Goal: Ask a question

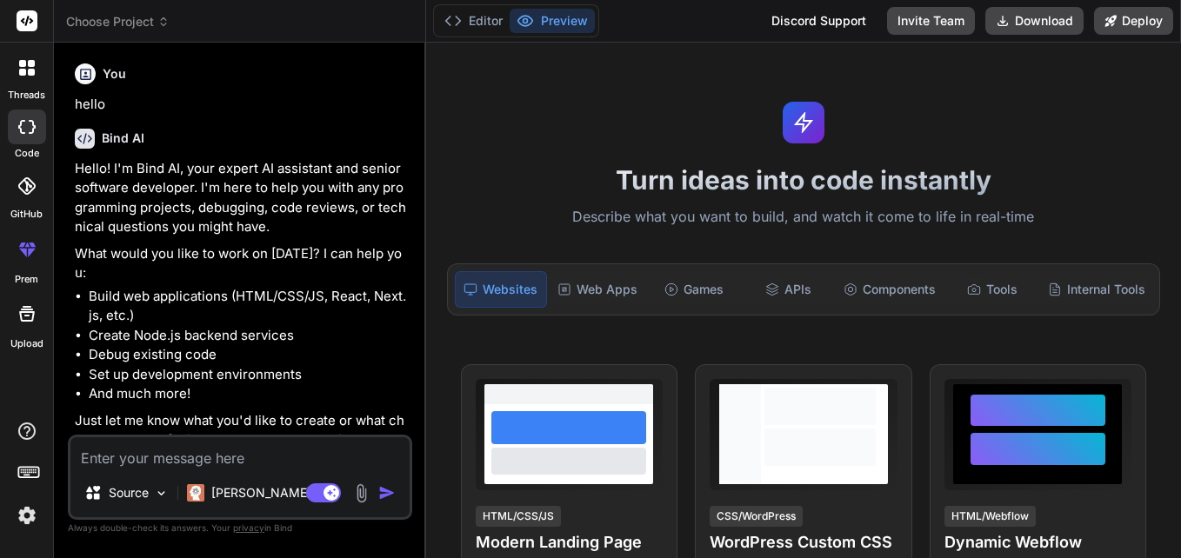
type textarea "x"
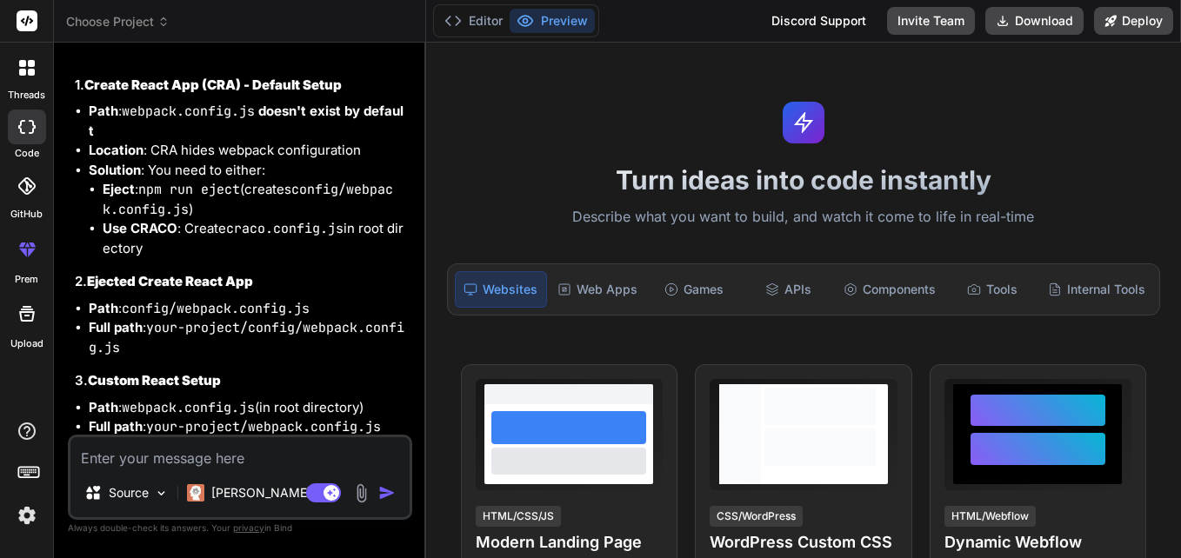
click at [204, 437] on textarea at bounding box center [239, 452] width 339 height 31
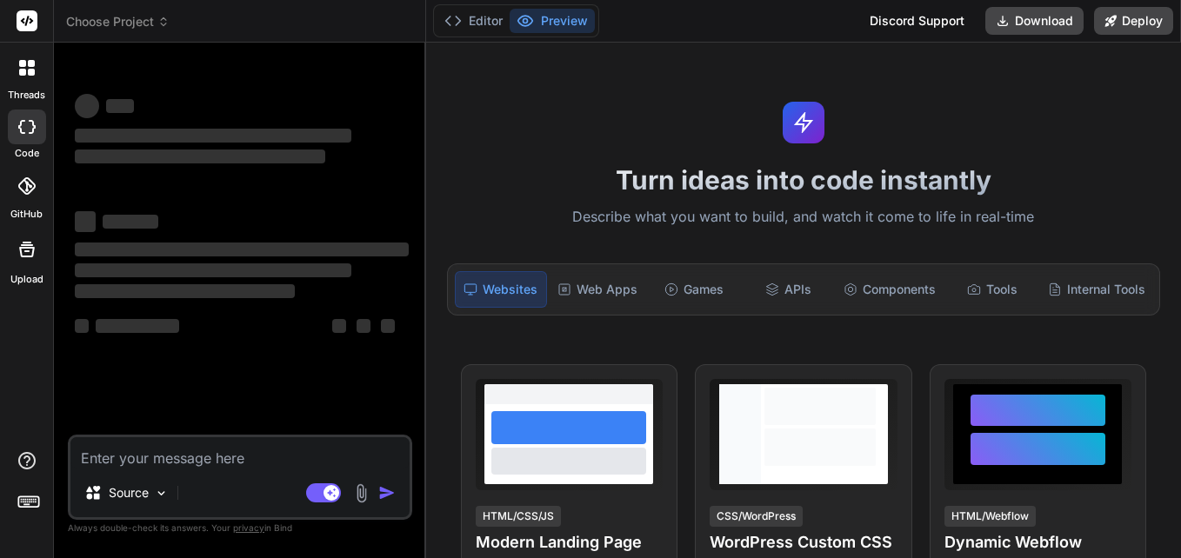
type textarea "x"
type textarea "./node_modules/@mui/material/node_modules/@mui/system/Grid/createGrid.js 108:37…"
type textarea "x"
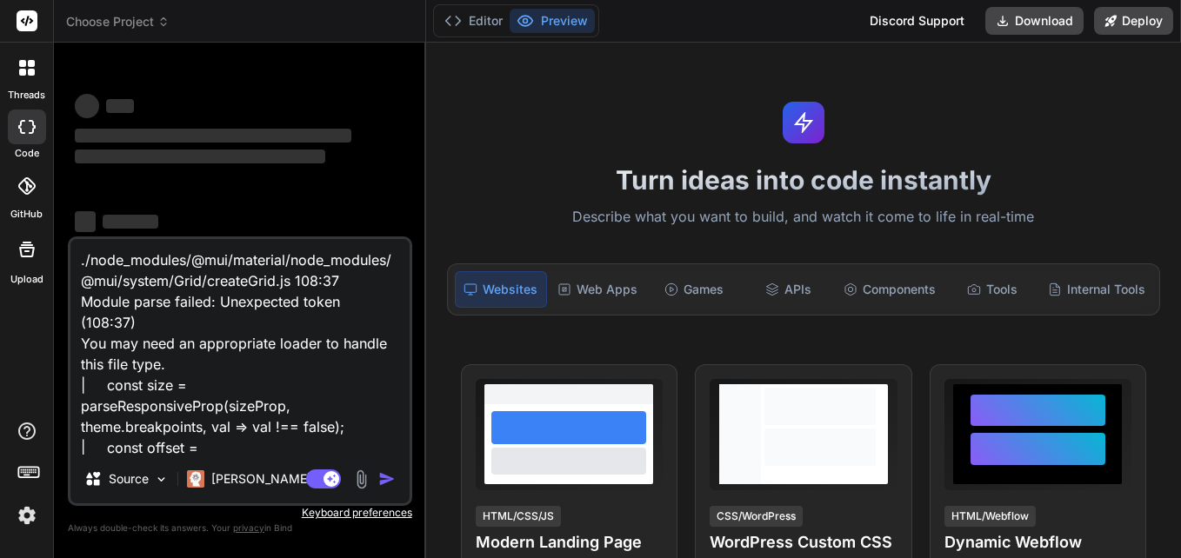
scroll to position [190, 0]
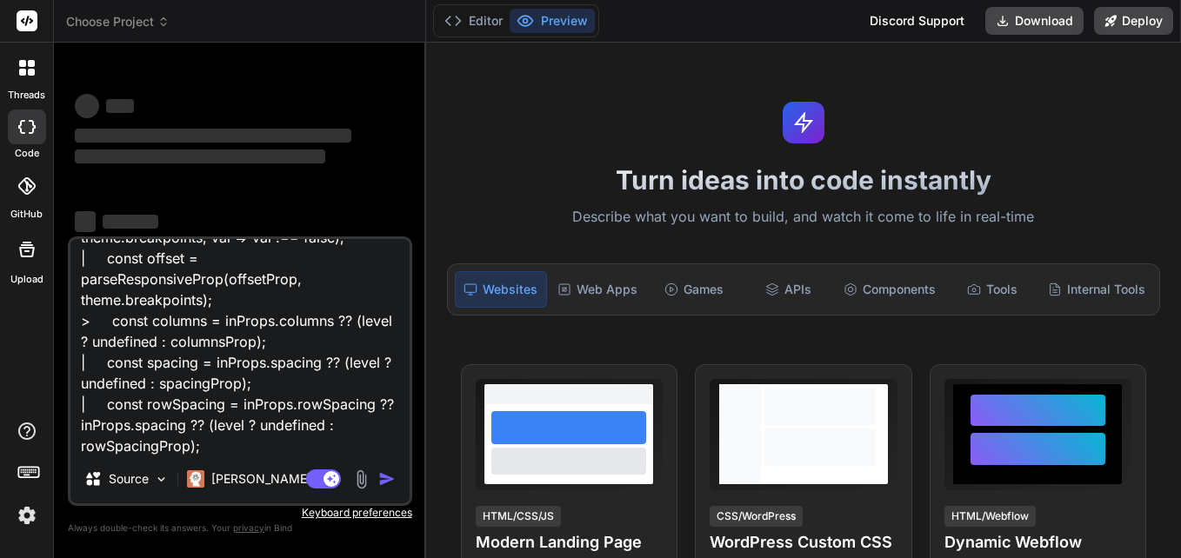
type textarea "./node_modules/@mui/material/node_modules/@mui/system/Grid/createGrid.js 108:37…"
type textarea "x"
type textarea "./node_modules/@mui/material/node_modules/@mui/system/Grid/createGrid.js 108:37…"
type textarea "x"
type textarea "./node_modules/@mui/material/node_modules/@mui/system/Grid/createGrid.js 108:37…"
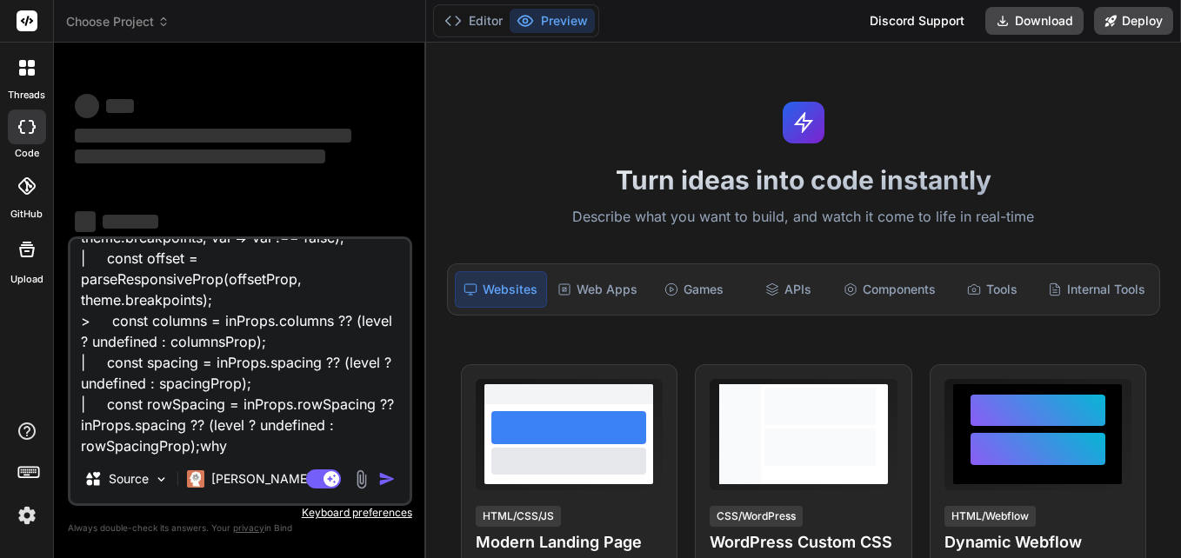
type textarea "x"
type textarea "./node_modules/@mui/material/node_modules/@mui/system/Grid/createGrid.js 108:37…"
type textarea "x"
type textarea "./node_modules/@mui/material/node_modules/@mui/system/Grid/createGrid.js 108:37…"
type textarea "x"
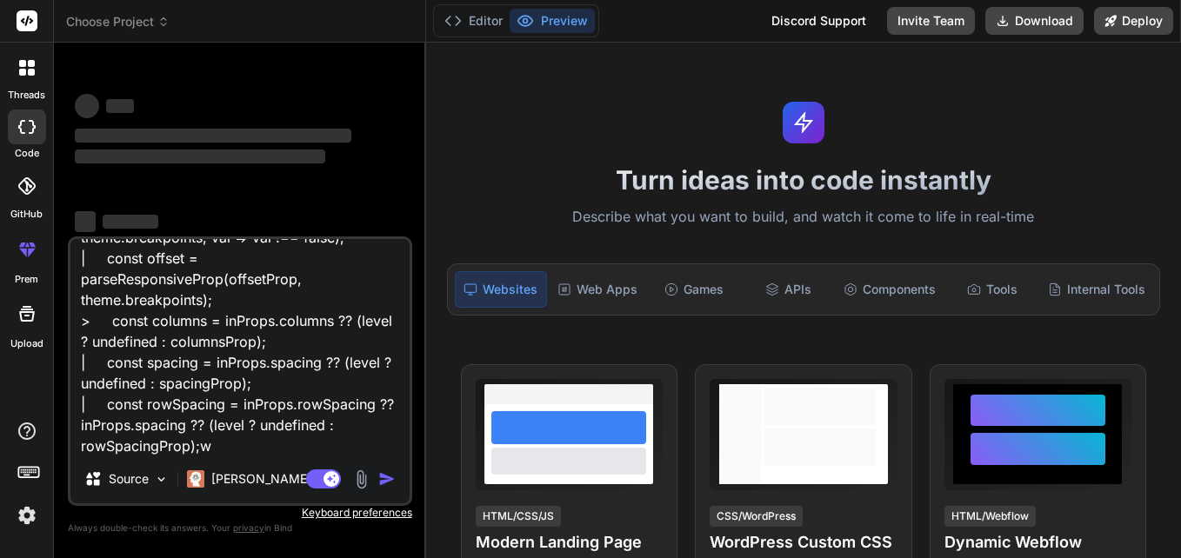
type textarea "./node_modules/@mui/material/node_modules/@mui/system/Grid/createGrid.js 108:37…"
type textarea "x"
type textarea "./node_modules/@mui/material/node_modules/@mui/system/Grid/createGrid.js 108:37…"
type textarea "x"
type textarea "./node_modules/@mui/material/node_modules/@mui/system/Grid/createGrid.js 108:37…"
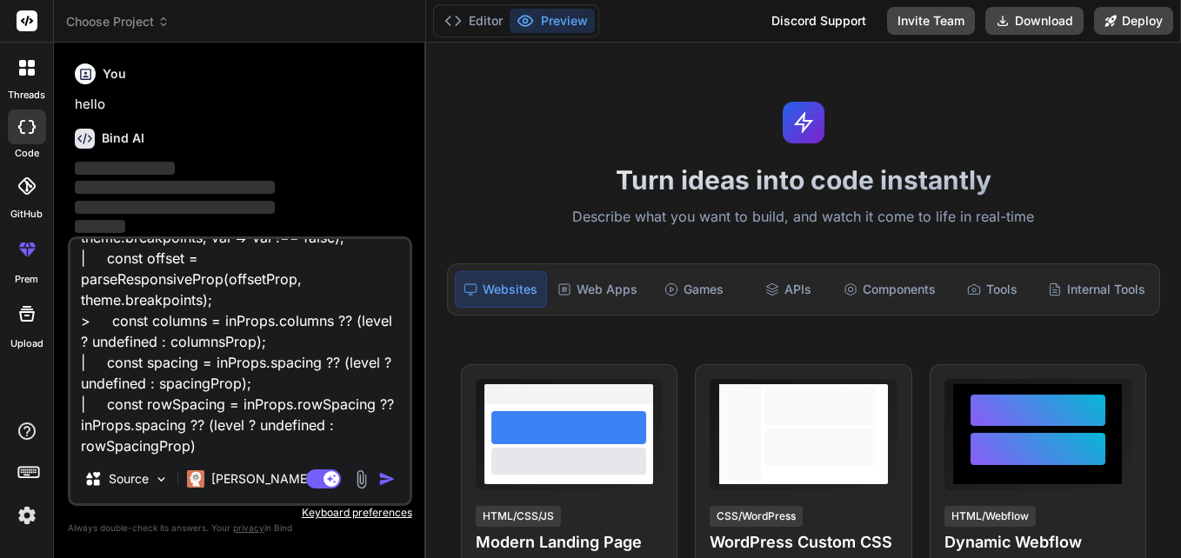
type textarea "x"
type textarea "./node_modules/@mui/material/node_modules/@mui/system/Grid/createGrid.js 108:37…"
type textarea "x"
type textarea "./node_modules/@mui/material/node_modules/@mui/system/Grid/createGrid.js 108:37…"
type textarea "x"
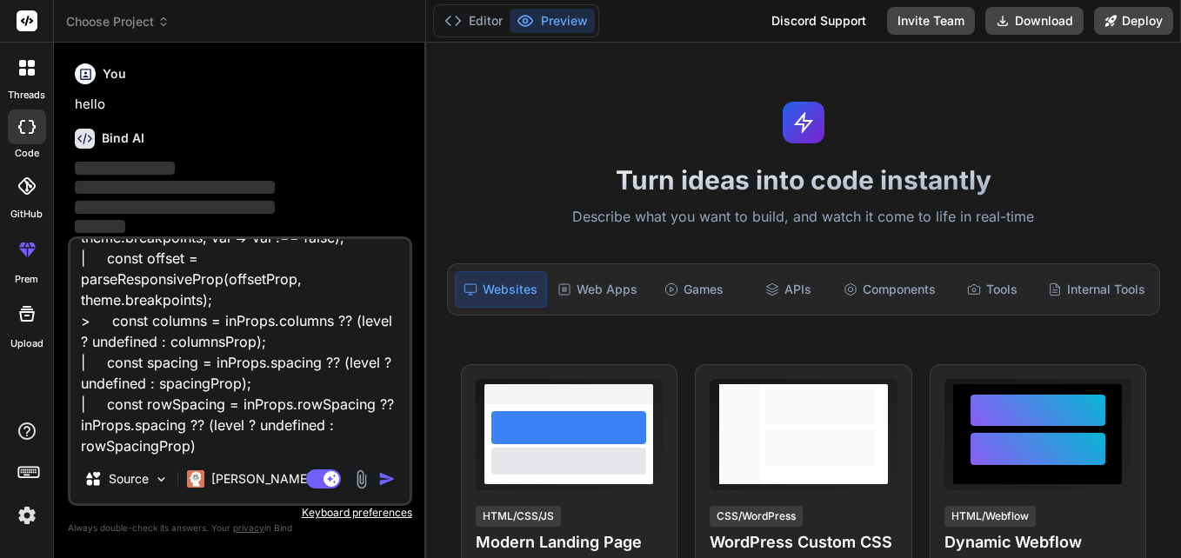
scroll to position [231, 0]
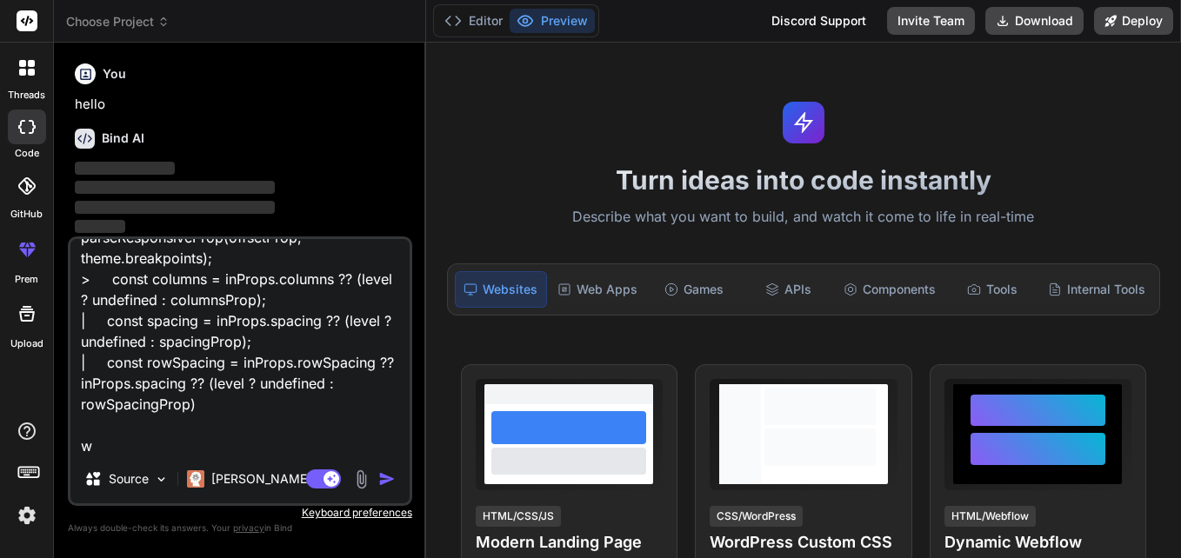
type textarea "./node_modules/@mui/material/node_modules/@mui/system/Grid/createGrid.js 108:37…"
type textarea "x"
type textarea "./node_modules/@mui/material/node_modules/@mui/system/Grid/createGrid.js 108:37…"
type textarea "x"
type textarea "./node_modules/@mui/material/node_modules/@mui/system/Grid/createGrid.js 108:37…"
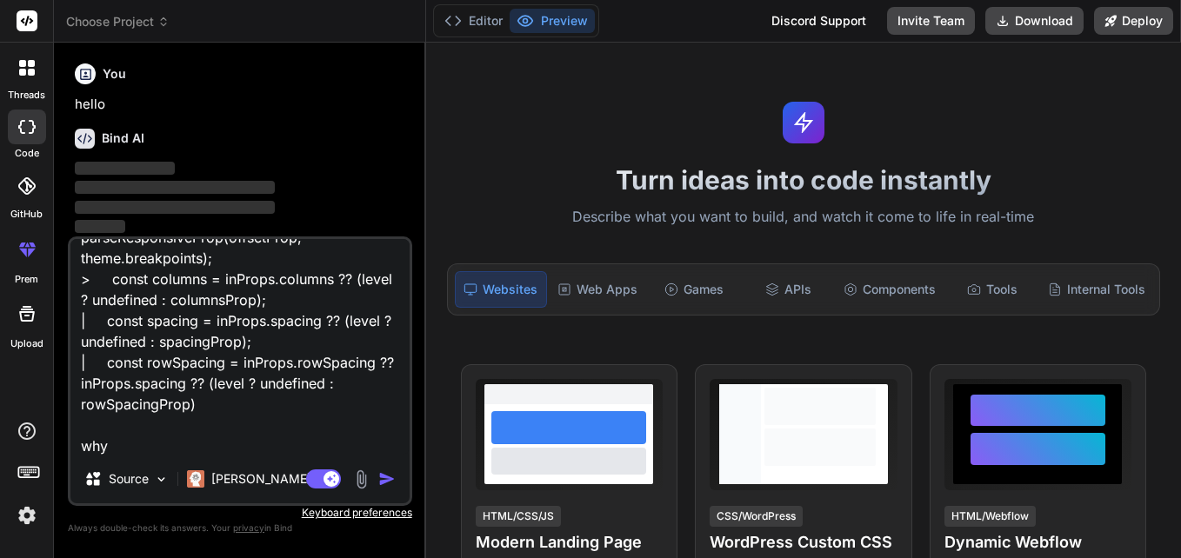
type textarea "x"
type textarea "./node_modules/@mui/material/node_modules/@mui/system/Grid/createGrid.js 108:37…"
type textarea "x"
type textarea "./node_modules/@mui/material/node_modules/@mui/system/Grid/createGrid.js 108:37…"
type textarea "x"
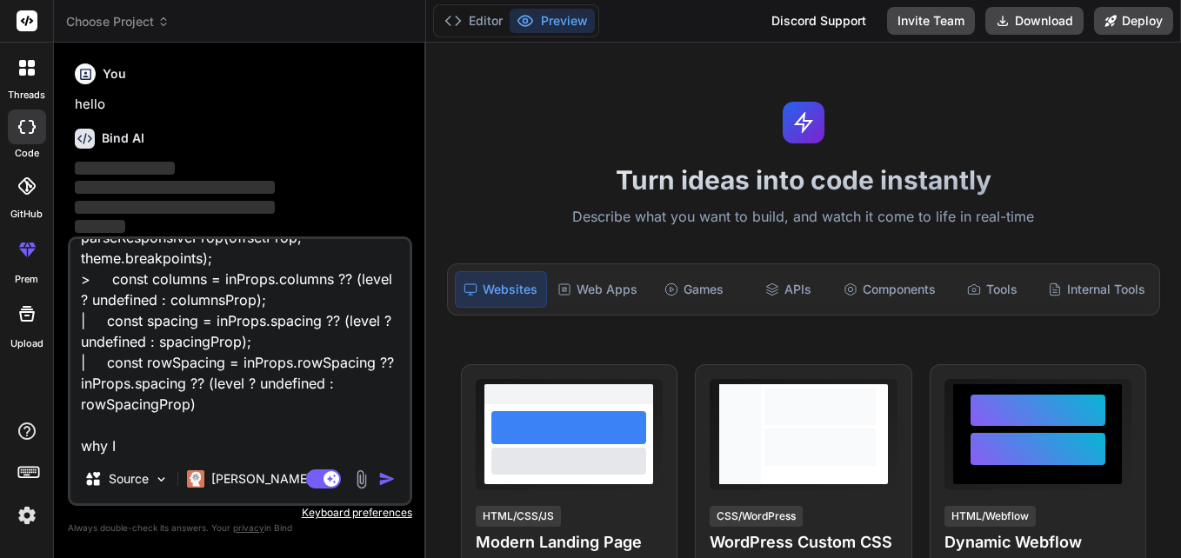
type textarea "./node_modules/@mui/material/node_modules/@mui/system/Grid/createGrid.js 108:37…"
type textarea "x"
type textarea "./node_modules/@mui/material/node_modules/@mui/system/Grid/createGrid.js 108:37…"
type textarea "x"
type textarea "./node_modules/@mui/material/node_modules/@mui/system/Grid/createGrid.js 108:37…"
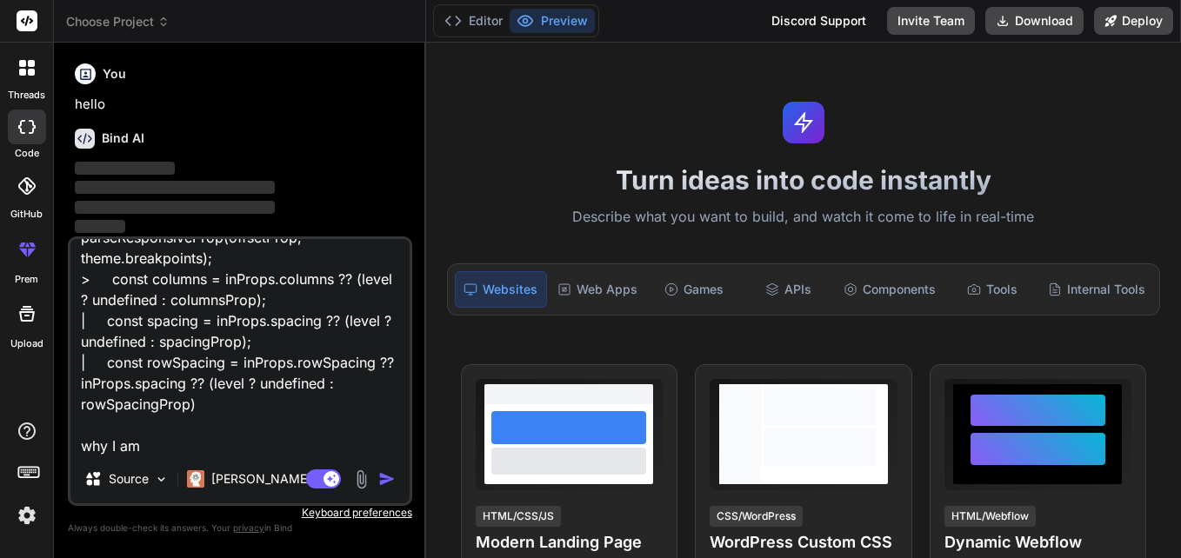
type textarea "x"
type textarea "./node_modules/@mui/material/node_modules/@mui/system/Grid/createGrid.js 108:37…"
type textarea "x"
type textarea "./node_modules/@mui/material/node_modules/@mui/system/Grid/createGrid.js 108:37…"
type textarea "x"
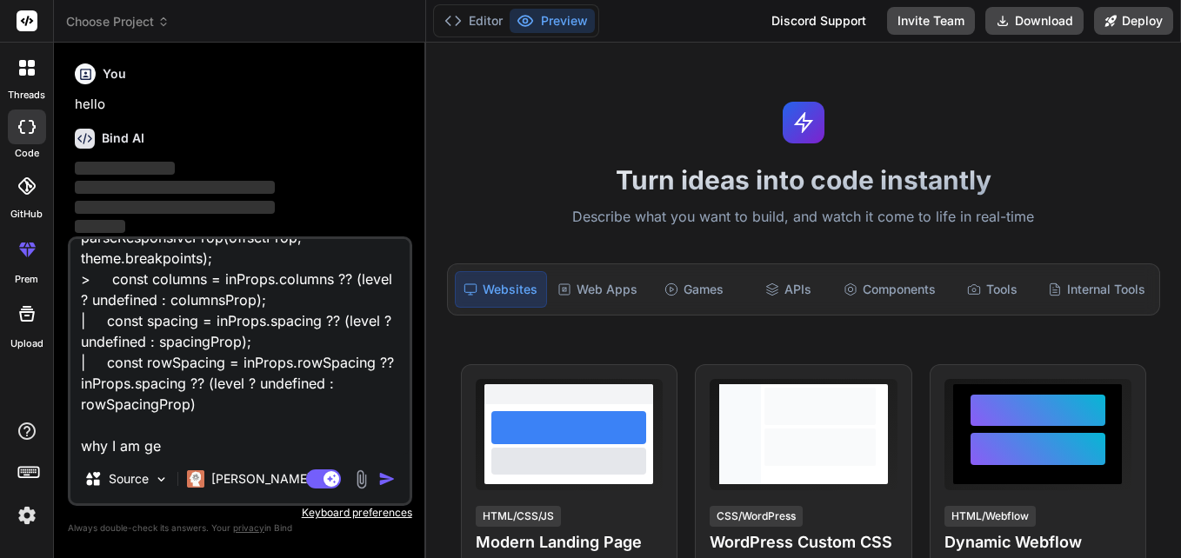
type textarea "./node_modules/@mui/material/node_modules/@mui/system/Grid/createGrid.js 108:37…"
type textarea "x"
type textarea "./node_modules/@mui/material/node_modules/@mui/system/Grid/createGrid.js 108:37…"
type textarea "x"
type textarea "./node_modules/@mui/material/node_modules/@mui/system/Grid/createGrid.js 108:37…"
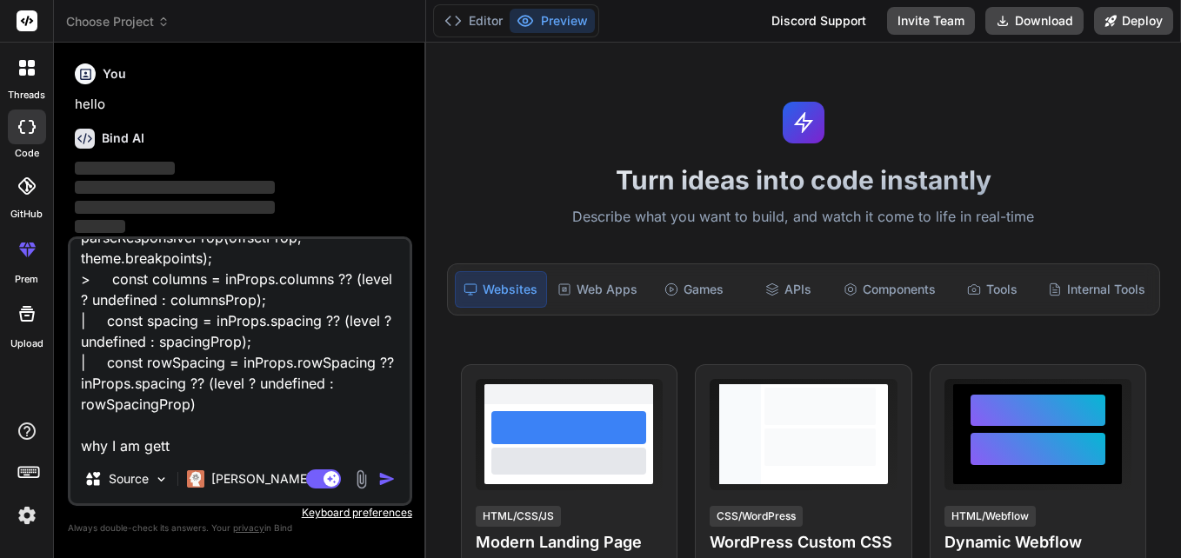
type textarea "x"
type textarea "./node_modules/@mui/material/node_modules/@mui/system/Grid/createGrid.js 108:37…"
type textarea "x"
type textarea "./node_modules/@mui/material/node_modules/@mui/system/Grid/createGrid.js 108:37…"
type textarea "x"
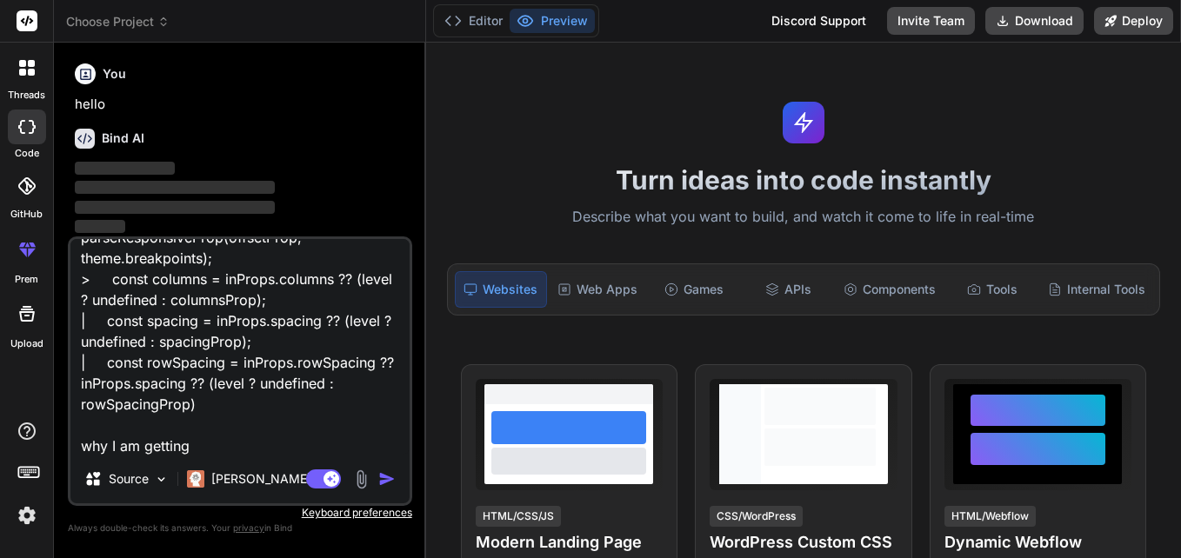
type textarea "./node_modules/@mui/material/node_modules/@mui/system/Grid/createGrid.js 108:37…"
type textarea "x"
type textarea "./node_modules/@mui/material/node_modules/@mui/system/Grid/createGrid.js 108:37…"
type textarea "x"
type textarea "./node_modules/@mui/material/node_modules/@mui/system/Grid/createGrid.js 108:37…"
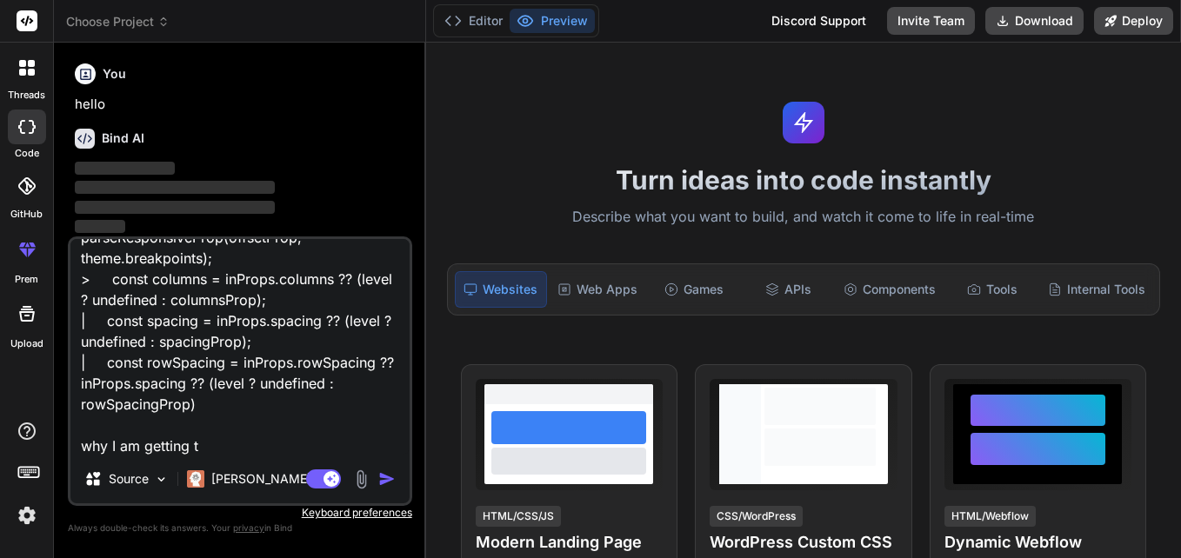
type textarea "x"
type textarea "./node_modules/@mui/material/node_modules/@mui/system/Grid/createGrid.js 108:37…"
type textarea "x"
type textarea "./node_modules/@mui/material/node_modules/@mui/system/Grid/createGrid.js 108:37…"
type textarea "x"
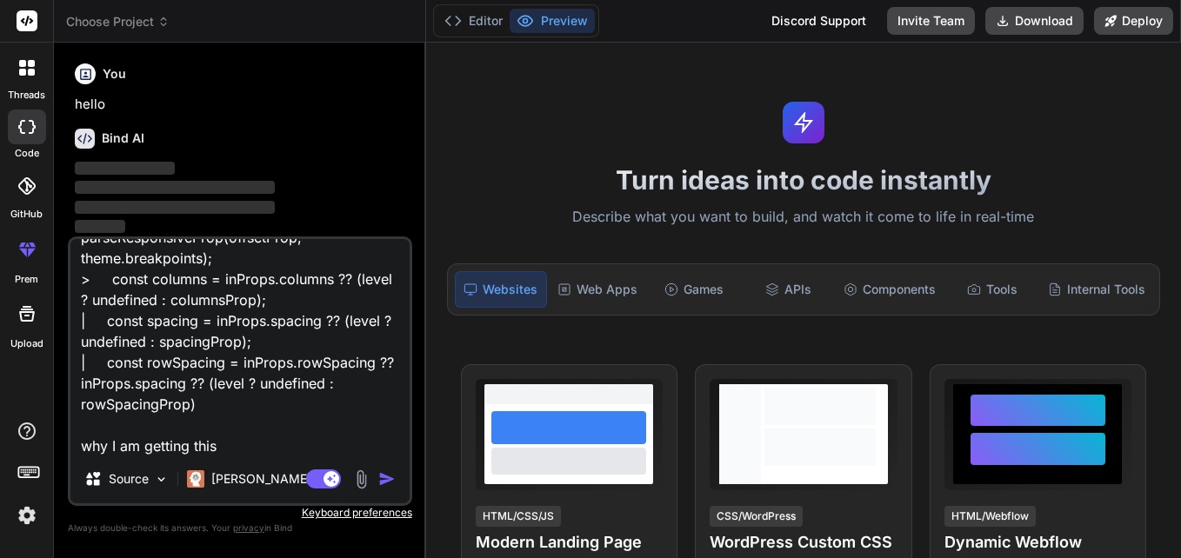
type textarea "./node_modules/@mui/material/node_modules/@mui/system/Grid/createGrid.js 108:37…"
type textarea "x"
type textarea "./node_modules/@mui/material/node_modules/@mui/system/Grid/createGrid.js 108:37…"
type textarea "x"
type textarea "./node_modules/@mui/material/node_modules/@mui/system/Grid/createGrid.js 108:37…"
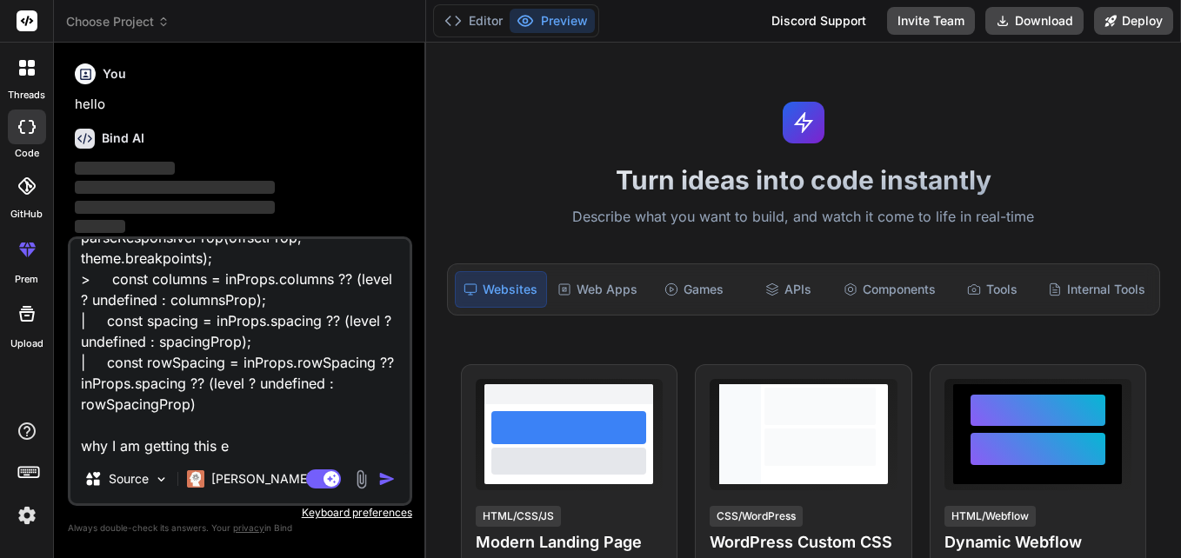
type textarea "x"
type textarea "./node_modules/@mui/material/node_modules/@mui/system/Grid/createGrid.js 108:37…"
type textarea "x"
type textarea "./node_modules/@mui/material/node_modules/@mui/system/Grid/createGrid.js 108:37…"
type textarea "x"
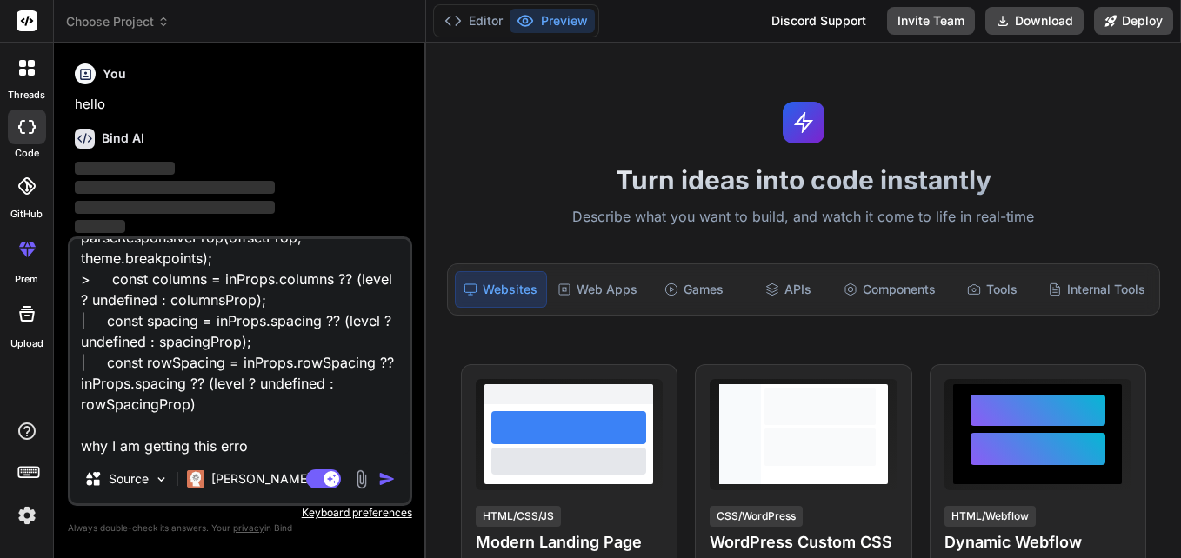
type textarea "./node_modules/@mui/material/node_modules/@mui/system/Grid/createGrid.js 108:37…"
type textarea "x"
type textarea "./node_modules/@mui/material/node_modules/@mui/system/Grid/createGrid.js 108:37…"
type textarea "x"
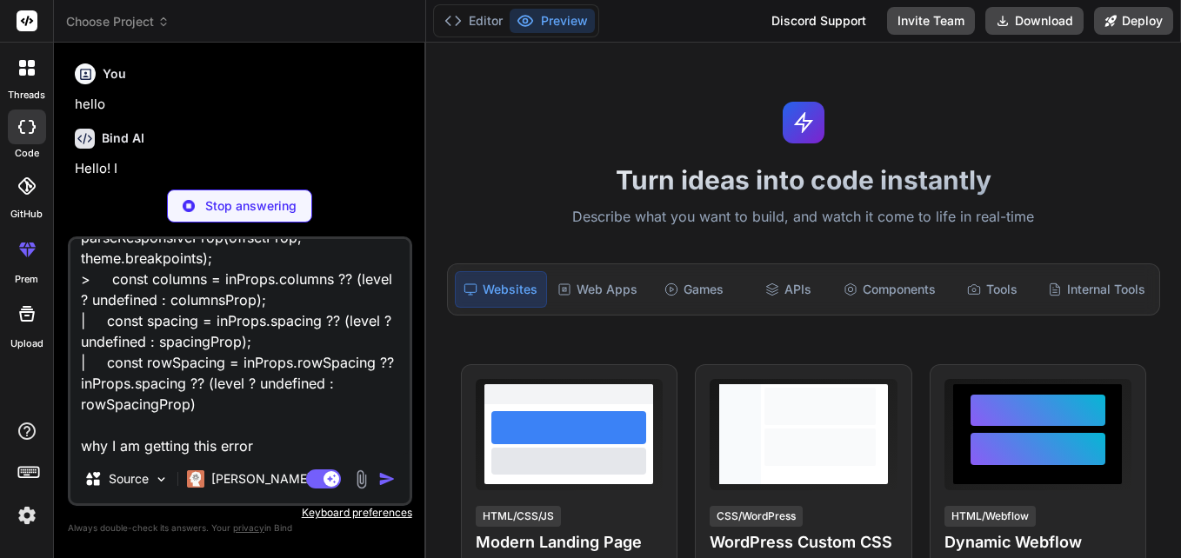
type textarea "./node_modules/@mui/material/node_modules/@mui/system/Grid/createGrid.js 108:37…"
type textarea "x"
type textarea "./node_modules/@mui/material/node_modules/@mui/system/Grid/createGrid.js 108:37…"
type textarea "x"
type textarea "./node_modules/@mui/material/node_modules/@mui/system/Grid/createGrid.js 108:37…"
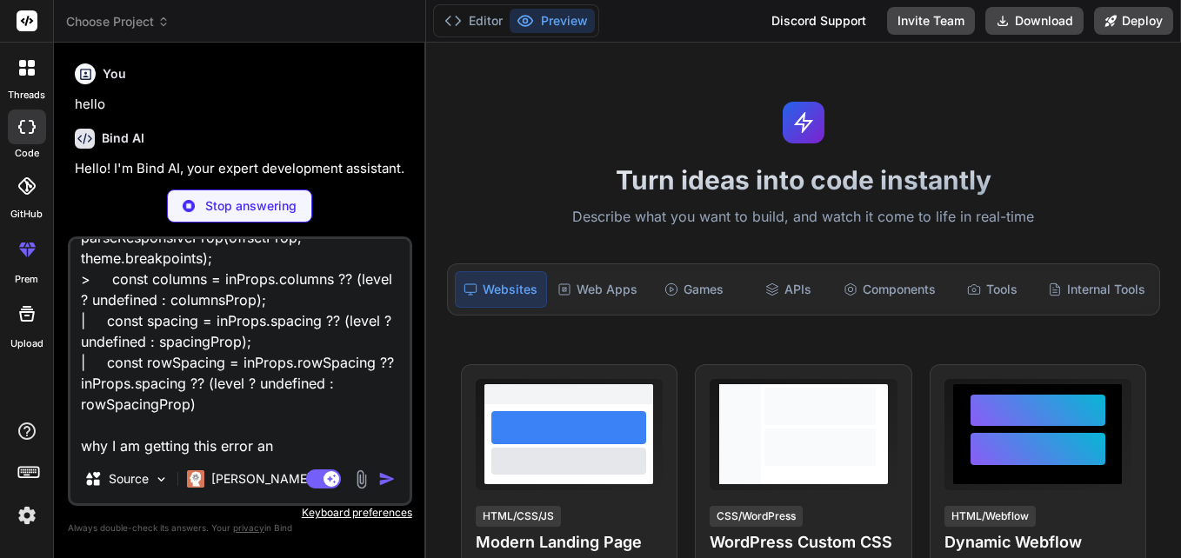
type textarea "x"
type textarea "./node_modules/@mui/material/node_modules/@mui/system/Grid/createGrid.js 108:37…"
type textarea "x"
type textarea "./node_modules/@mui/material/node_modules/@mui/system/Grid/createGrid.js 108:37…"
type textarea "x"
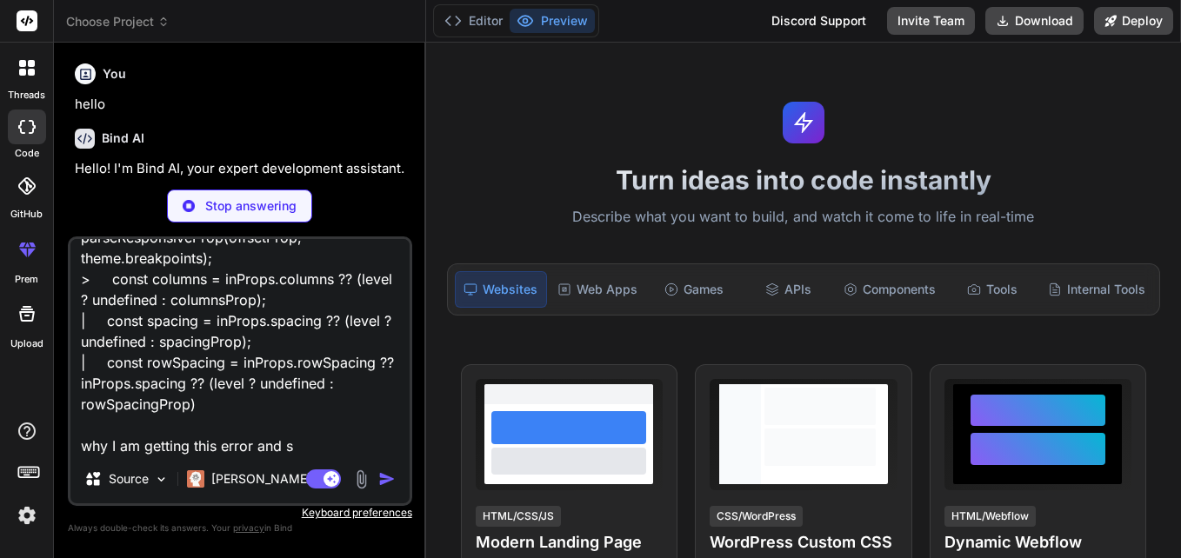
type textarea "./node_modules/@mui/material/node_modules/@mui/system/Grid/createGrid.js 108:37…"
type textarea "x"
type textarea "./node_modules/@mui/material/node_modules/@mui/system/Grid/createGrid.js 108:37…"
type textarea "x"
type textarea "./node_modules/@mui/material/node_modules/@mui/system/Grid/createGrid.js 108:37…"
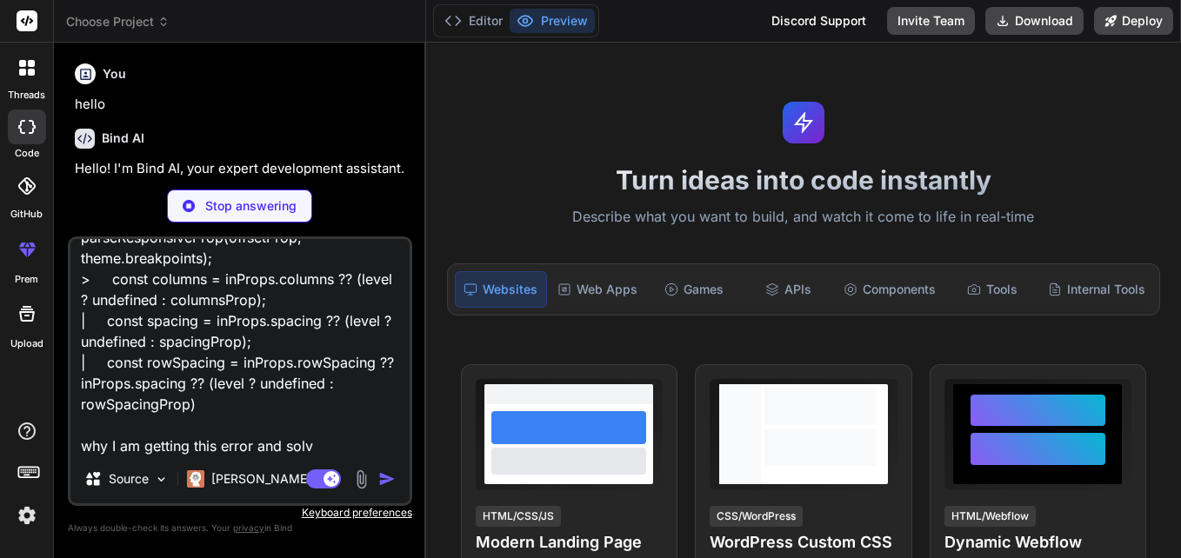
type textarea "x"
type textarea "./node_modules/@mui/material/node_modules/@mui/system/Grid/createGrid.js 108:37…"
type textarea "x"
type textarea "./node_modules/@mui/material/node_modules/@mui/system/Grid/createGrid.js 108:37…"
type textarea "x"
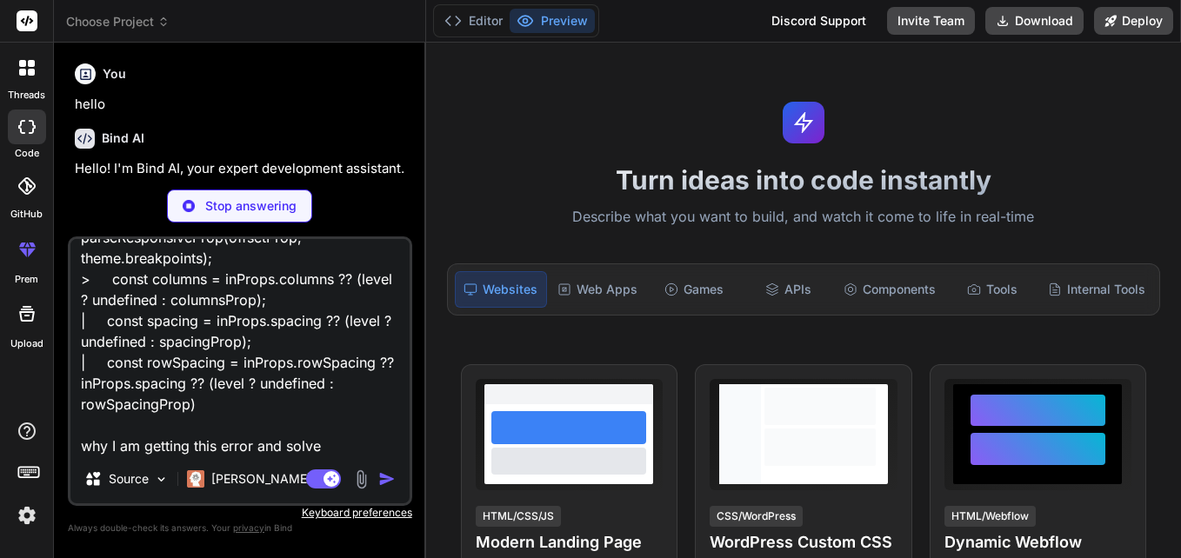
type textarea "./node_modules/@mui/material/node_modules/@mui/system/Grid/createGrid.js 108:37…"
type textarea "x"
type textarea "./node_modules/@mui/material/node_modules/@mui/system/Grid/createGrid.js 108:37…"
type textarea "x"
type textarea "./node_modules/@mui/material/node_modules/@mui/system/Grid/createGrid.js 108:37…"
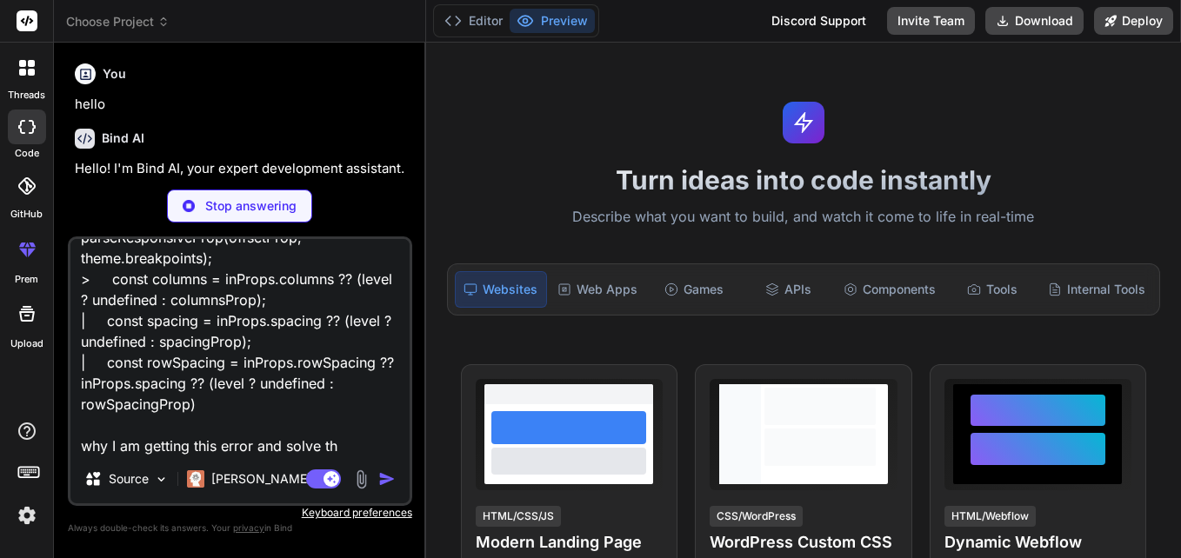
type textarea "x"
type textarea "./node_modules/@mui/material/node_modules/@mui/system/Grid/createGrid.js 108:37…"
type textarea "x"
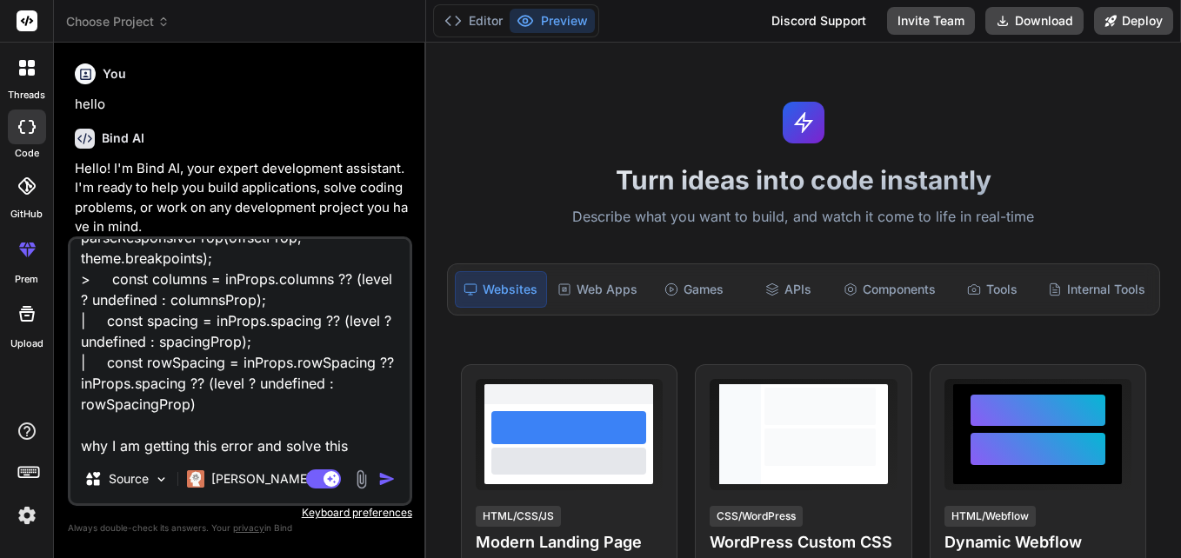
type textarea "./node_modules/@mui/material/node_modules/@mui/system/Grid/createGrid.js 108:37…"
type textarea "x"
type textarea "./node_modules/@mui/material/node_modules/@mui/system/Grid/createGrid.js 108:37…"
type textarea "x"
type textarea "./node_modules/@mui/material/node_modules/@mui/system/Grid/createGrid.js 108:37…"
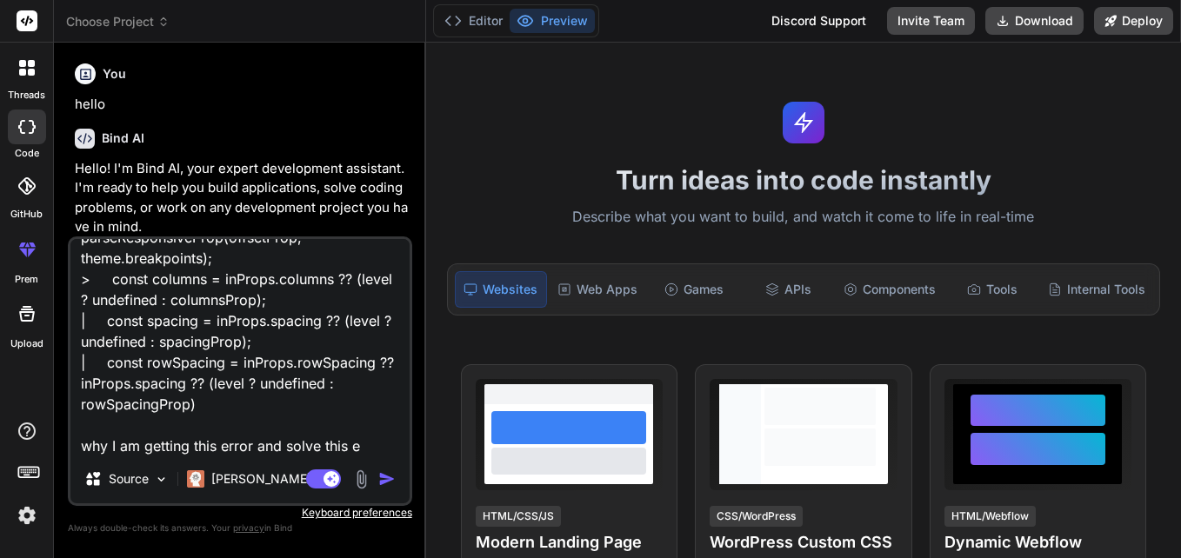
type textarea "x"
type textarea "./node_modules/@mui/material/node_modules/@mui/system/Grid/createGrid.js 108:37…"
type textarea "x"
type textarea "./node_modules/@mui/material/node_modules/@mui/system/Grid/createGrid.js 108:37…"
type textarea "x"
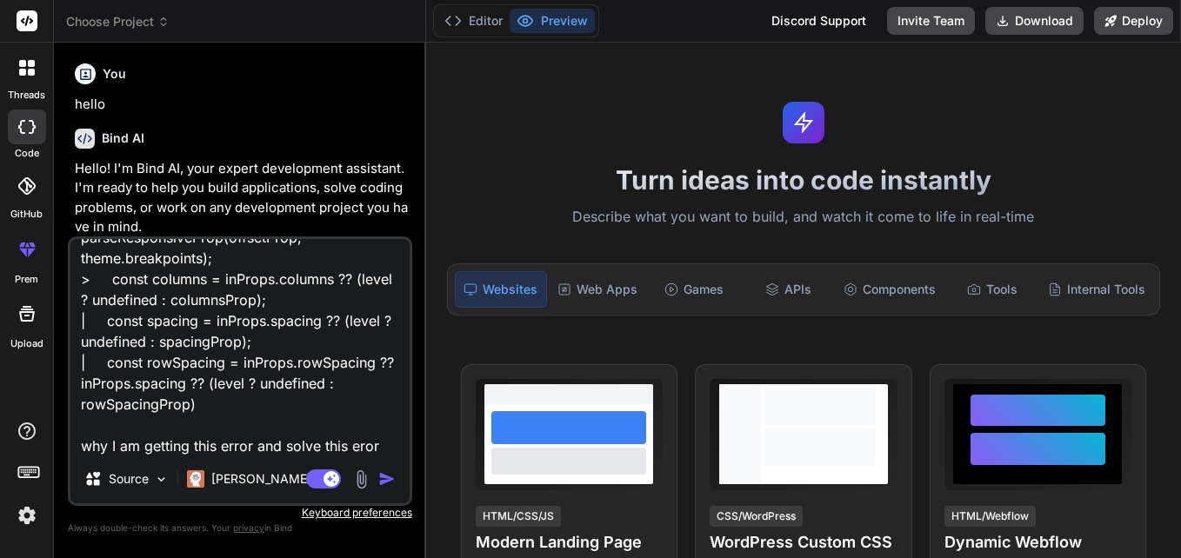
type textarea "./node_modules/@mui/material/node_modules/@mui/system/Grid/createGrid.js 108:37…"
type textarea "x"
type textarea "./node_modules/@mui/material/node_modules/@mui/system/Grid/createGrid.js 108:37…"
type textarea "x"
type textarea "./node_modules/@mui/material/node_modules/@mui/system/Grid/createGrid.js 108:37…"
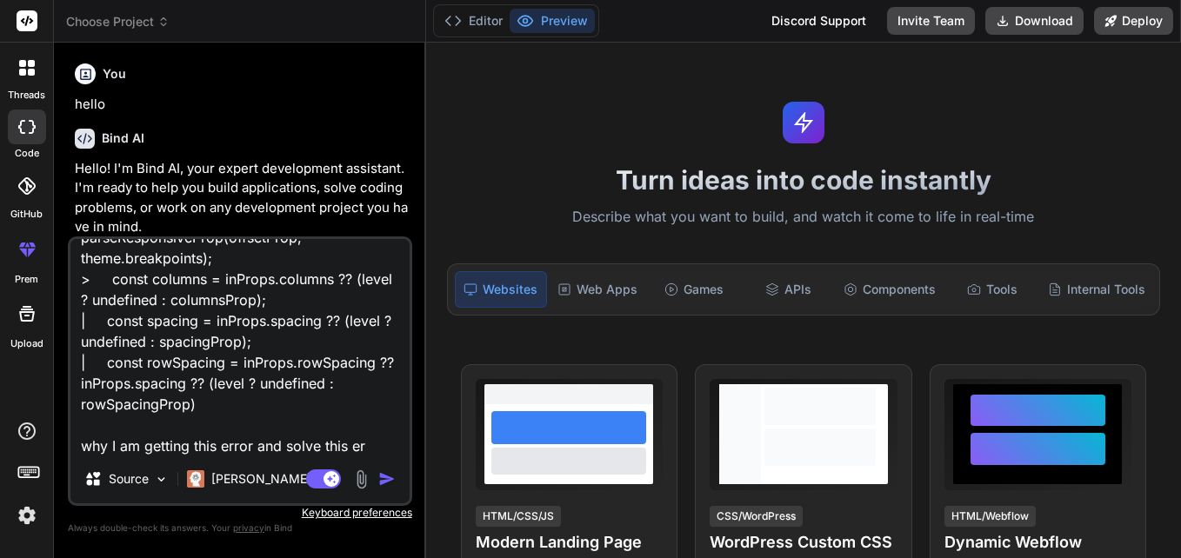
type textarea "x"
type textarea "./node_modules/@mui/material/node_modules/@mui/system/Grid/createGrid.js 108:37…"
type textarea "x"
type textarea "./node_modules/@mui/material/node_modules/@mui/system/Grid/createGrid.js 108:37…"
type textarea "x"
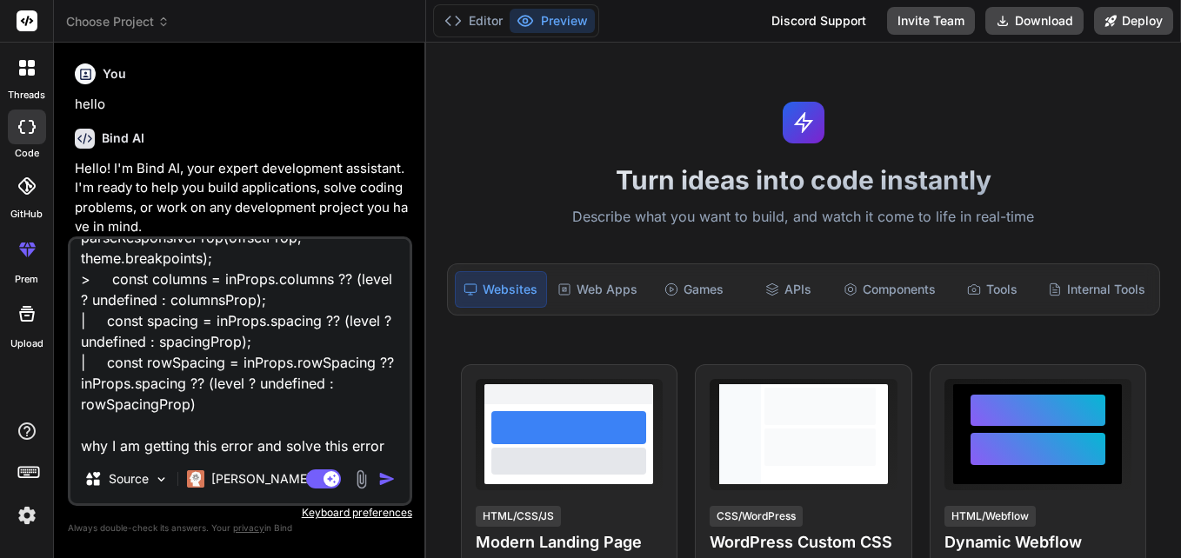
type textarea "./node_modules/@mui/material/node_modules/@mui/system/Grid/createGrid.js 108:37…"
type textarea "x"
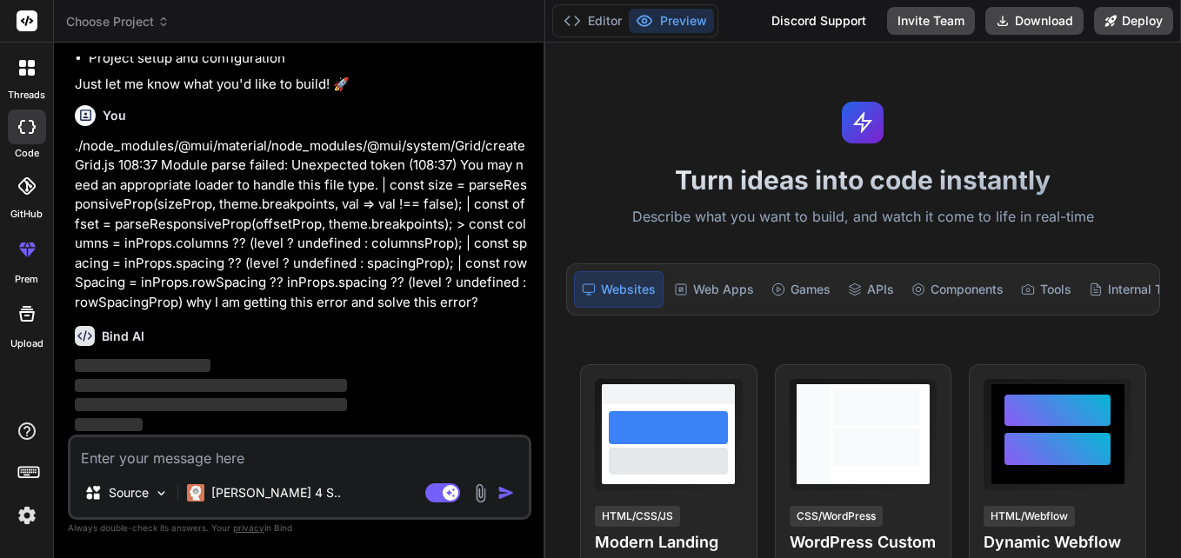
scroll to position [219, 0]
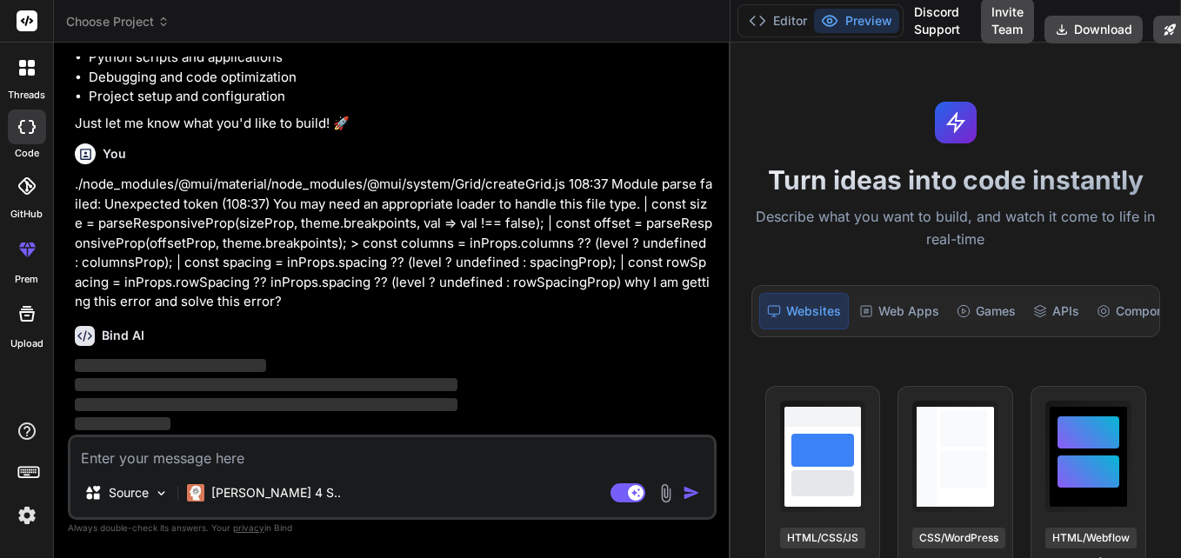
drag, startPoint x: 423, startPoint y: 244, endPoint x: 1183, endPoint y: 294, distance: 761.6
click at [1180, 294] on html "threads code GitHub prem Upload Choose Project Created with Pixso. Bind AI Web …" at bounding box center [590, 279] width 1181 height 558
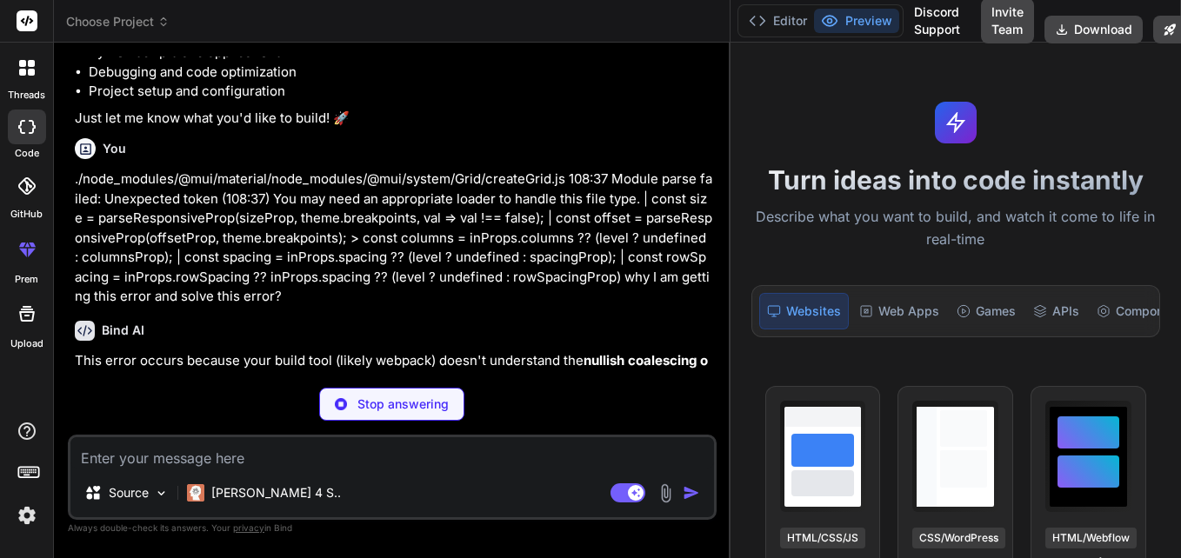
scroll to position [299, 0]
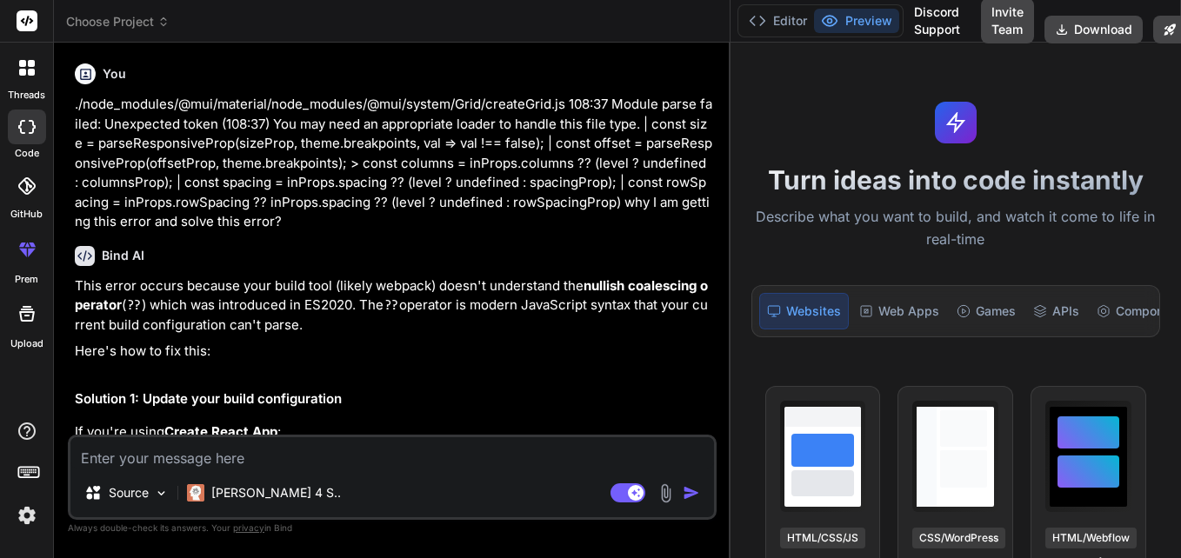
type textarea "x"
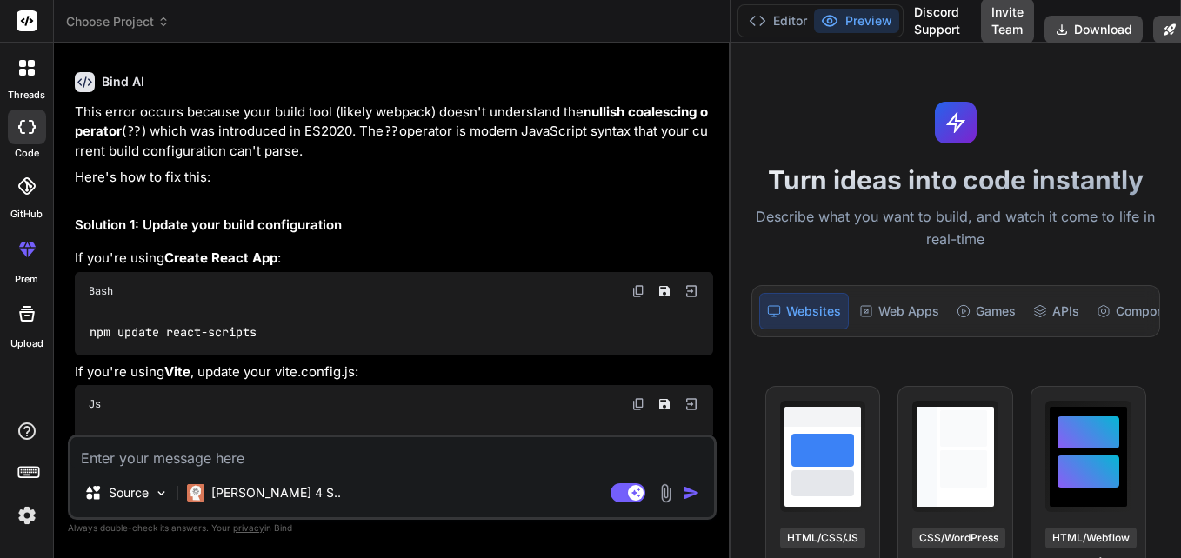
scroll to position [560, 0]
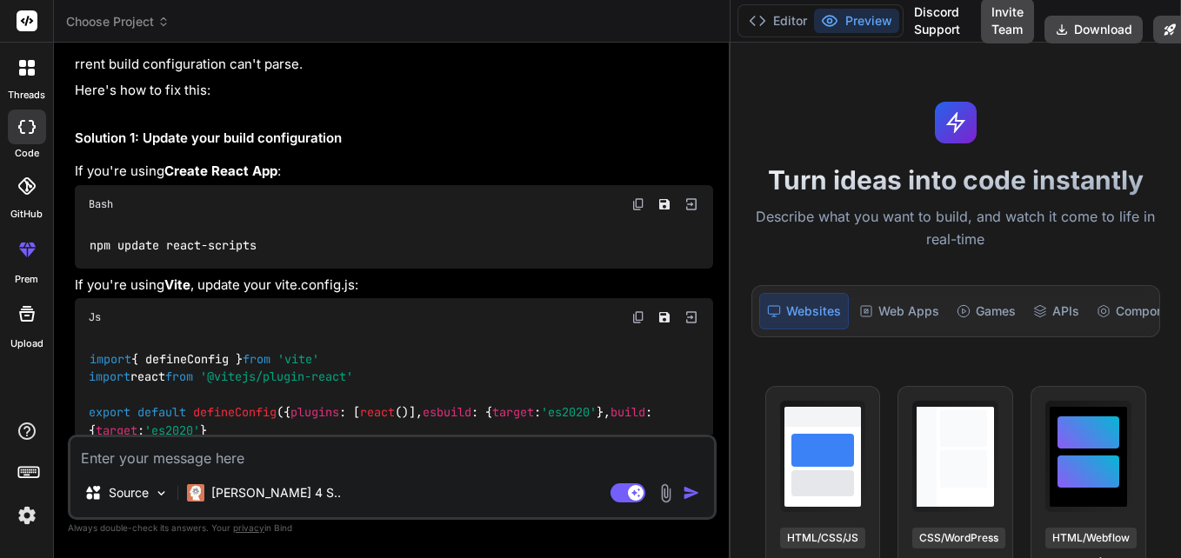
click at [631, 209] on img at bounding box center [638, 204] width 14 height 14
click at [639, 197] on img at bounding box center [638, 204] width 14 height 14
click at [638, 205] on img at bounding box center [638, 204] width 14 height 14
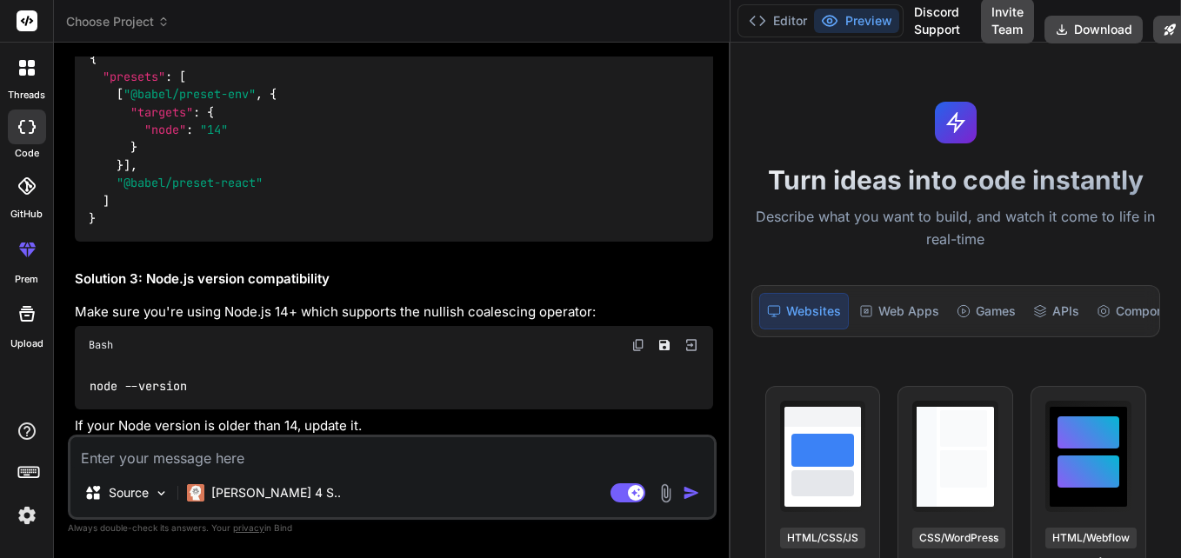
scroll to position [1082, 0]
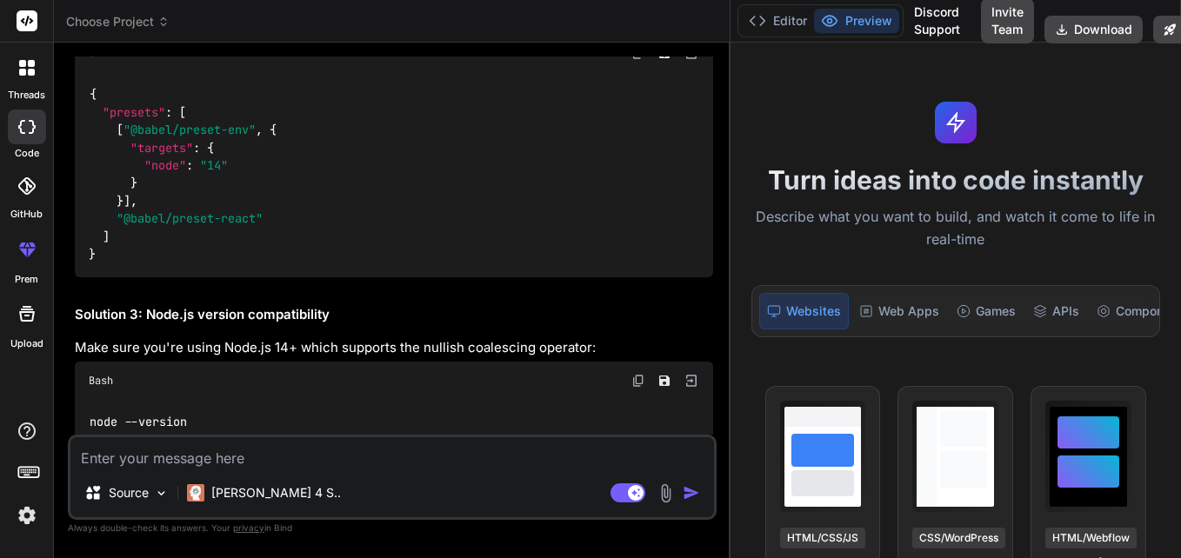
click at [142, 120] on span ""presets"" at bounding box center [134, 112] width 63 height 16
copy span "presets"
click at [310, 277] on div "{ "presets" : [ [ "@babel/preset-env" , { "targets" : { "node" : "14" } } ] , "…" at bounding box center [394, 174] width 638 height 205
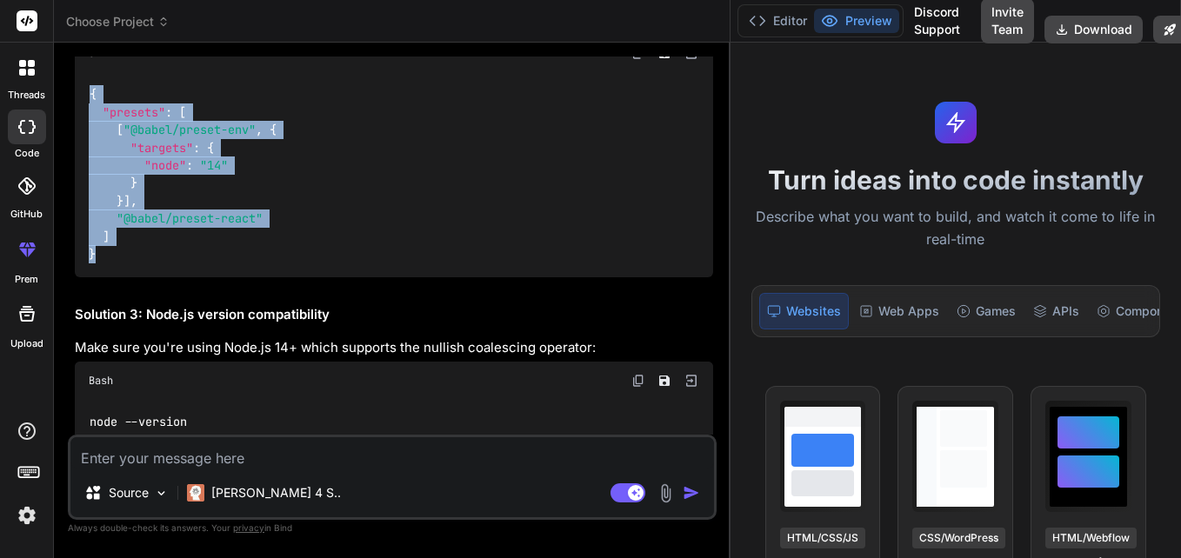
drag, startPoint x: 101, startPoint y: 357, endPoint x: 68, endPoint y: 197, distance: 163.4
click at [68, 197] on div "You hello Bind AI Hello! I'm Bind AI, your expert development assistant. I'm re…" at bounding box center [392, 307] width 649 height 501
copy code "{ "presets" : [ [ "@babel/preset-env" , { "targets" : { "node" : "14" } } ] , "…"
click at [388, 256] on div "{ "presets" : [ [ "@babel/preset-env" , { "targets" : { "node" : "14" } } ] , "…" at bounding box center [394, 174] width 638 height 205
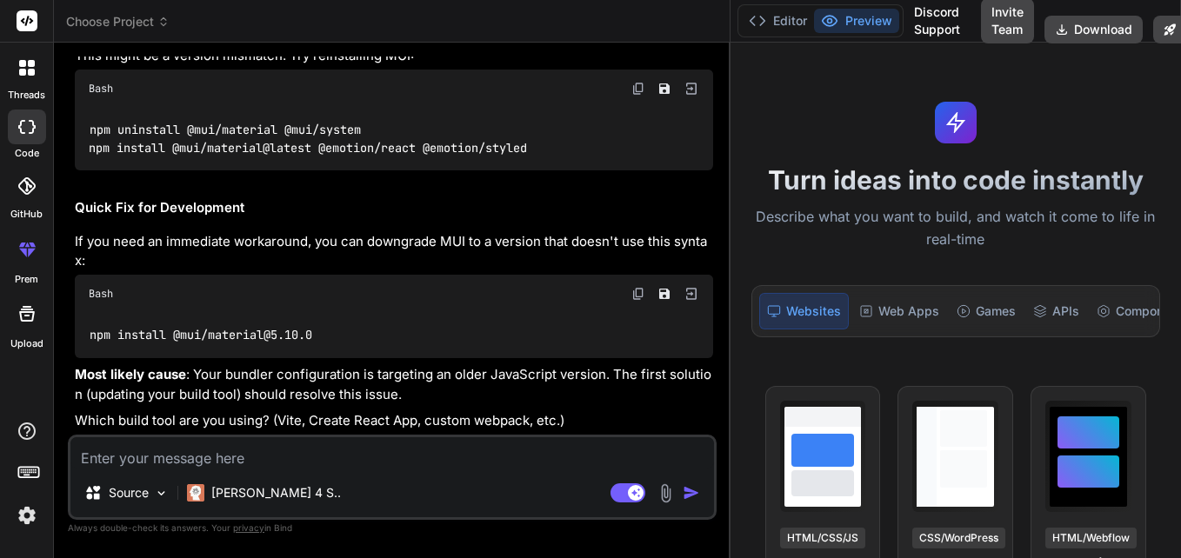
scroll to position [1675, 0]
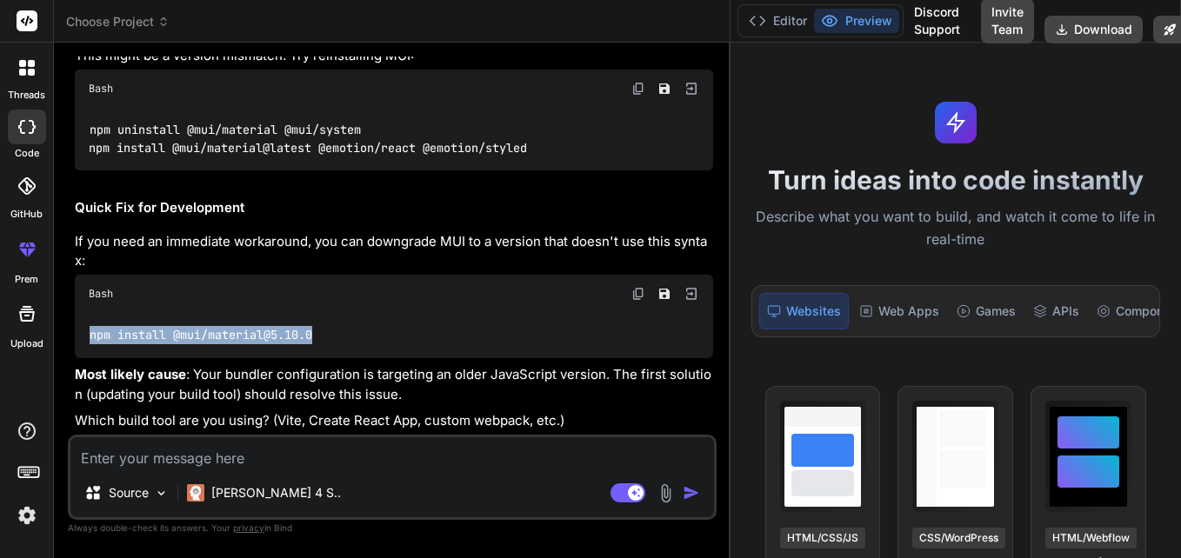
drag, startPoint x: 320, startPoint y: 337, endPoint x: 83, endPoint y: 348, distance: 237.6
click at [83, 348] on div "npm install @mui/material@5.10.0" at bounding box center [394, 335] width 638 height 45
copy code "npm install @mui/material@5.10.0"
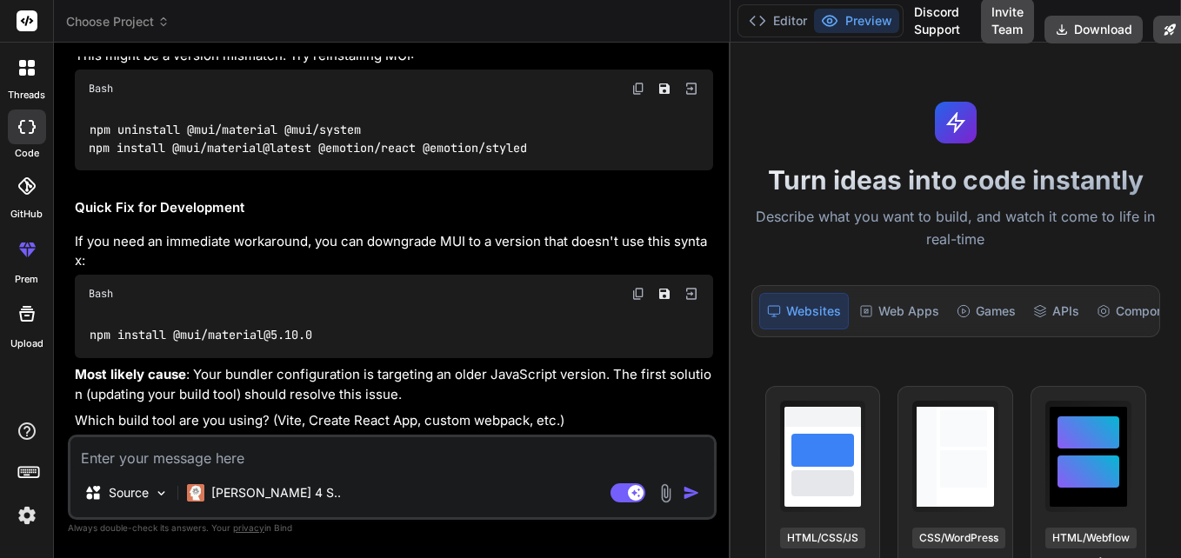
click at [259, 459] on textarea at bounding box center [391, 452] width 643 height 31
paste textarea "./node_modules/@mui/system/RtlProvider/index.js 19:18 Module parse failed: Unex…"
type textarea "./node_modules/@mui/system/RtlProvider/index.js 19:18 Module parse failed: Unex…"
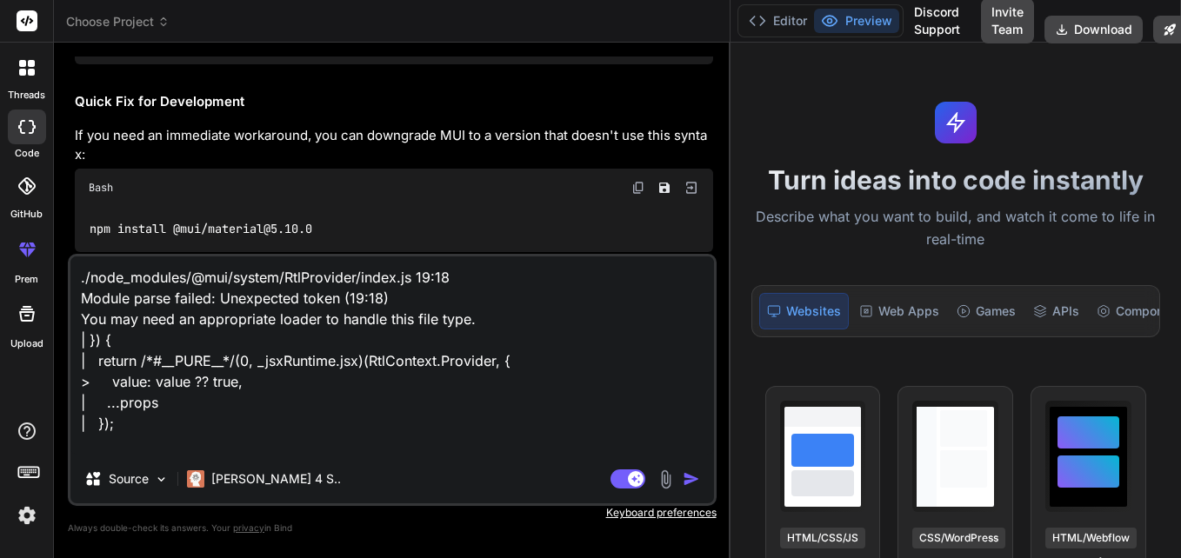
type textarea "x"
type textarea "./node_modules/@mui/system/RtlProvider/index.js 19:18 Module parse failed: Unex…"
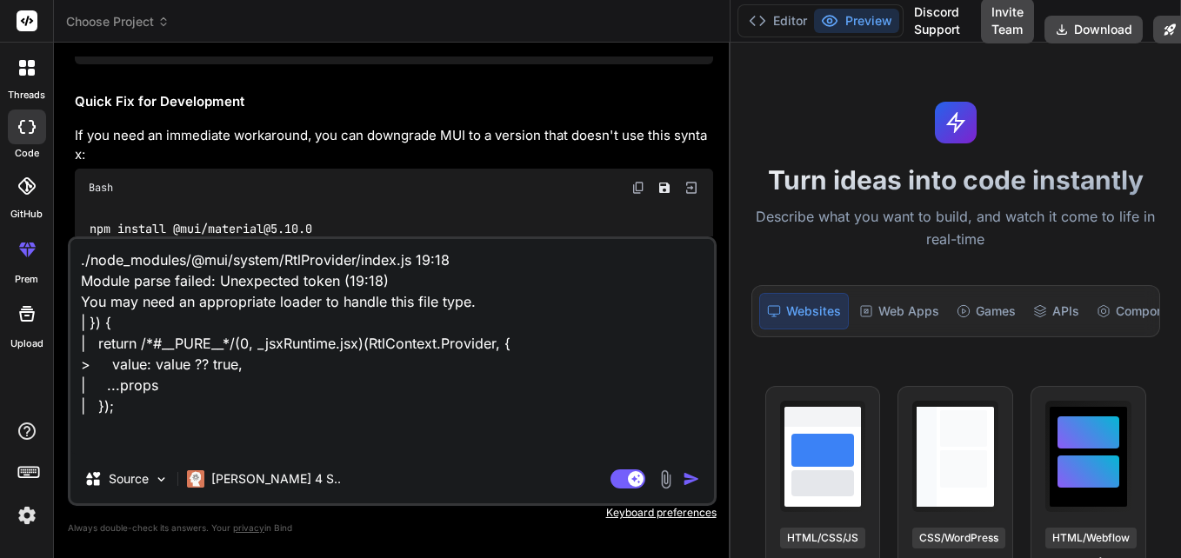
type textarea "x"
type textarea "./node_modules/@mui/system/RtlProvider/index.js 19:18 Module parse failed: Unex…"
type textarea "x"
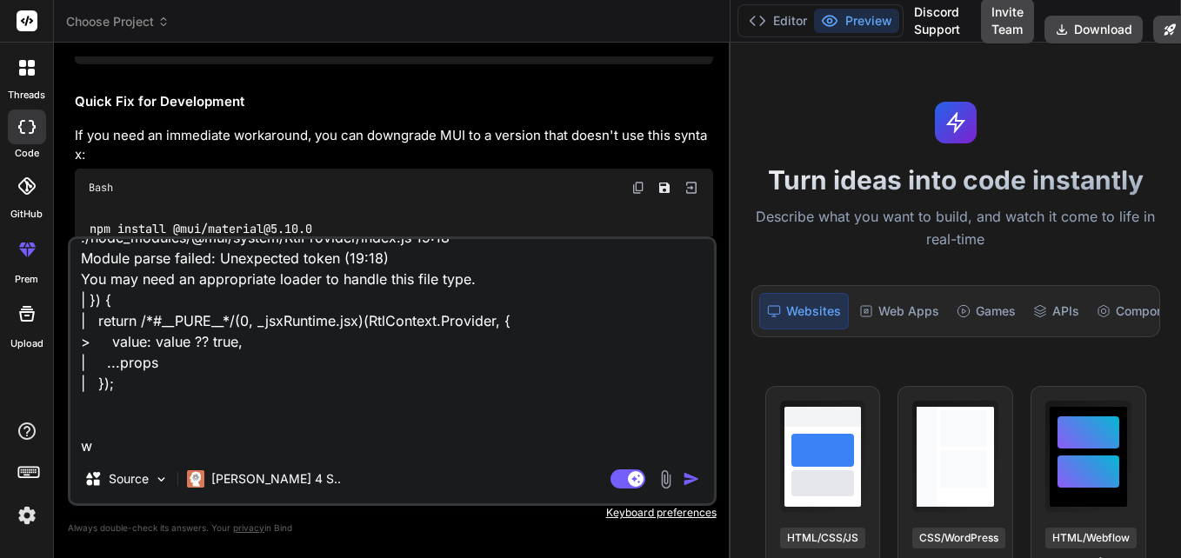
type textarea "./node_modules/@mui/system/RtlProvider/index.js 19:18 Module parse failed: Unex…"
type textarea "x"
type textarea "./node_modules/@mui/system/RtlProvider/index.js 19:18 Module parse failed: Unex…"
type textarea "x"
type textarea "./node_modules/@mui/system/RtlProvider/index.js 19:18 Module parse failed: Unex…"
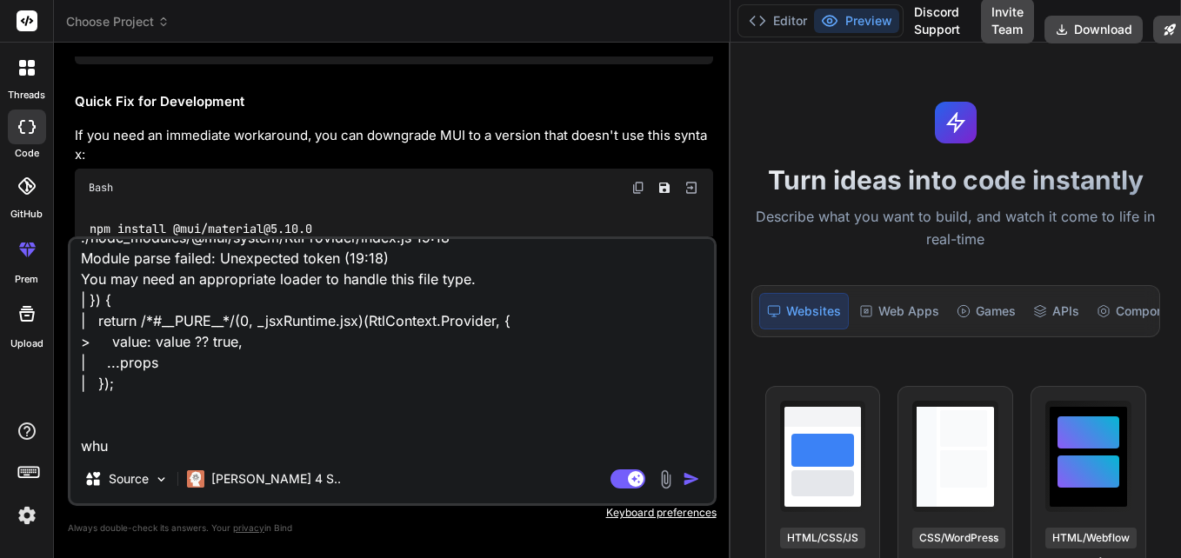
type textarea "x"
type textarea "./node_modules/@mui/system/RtlProvider/index.js 19:18 Module parse failed: Unex…"
type textarea "x"
type textarea "./node_modules/@mui/system/RtlProvider/index.js 19:18 Module parse failed: Unex…"
type textarea "x"
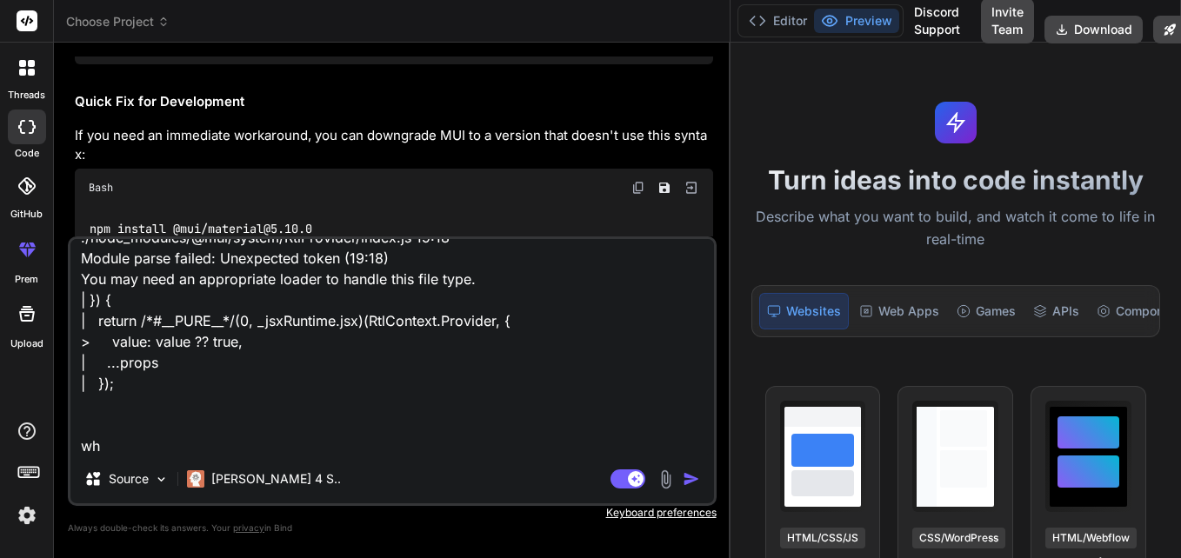
type textarea "./node_modules/@mui/system/RtlProvider/index.js 19:18 Module parse failed: Unex…"
type textarea "x"
type textarea "./node_modules/@mui/system/RtlProvider/index.js 19:18 Module parse failed: Unex…"
type textarea "x"
type textarea "./node_modules/@mui/system/RtlProvider/index.js 19:18 Module parse failed: Unex…"
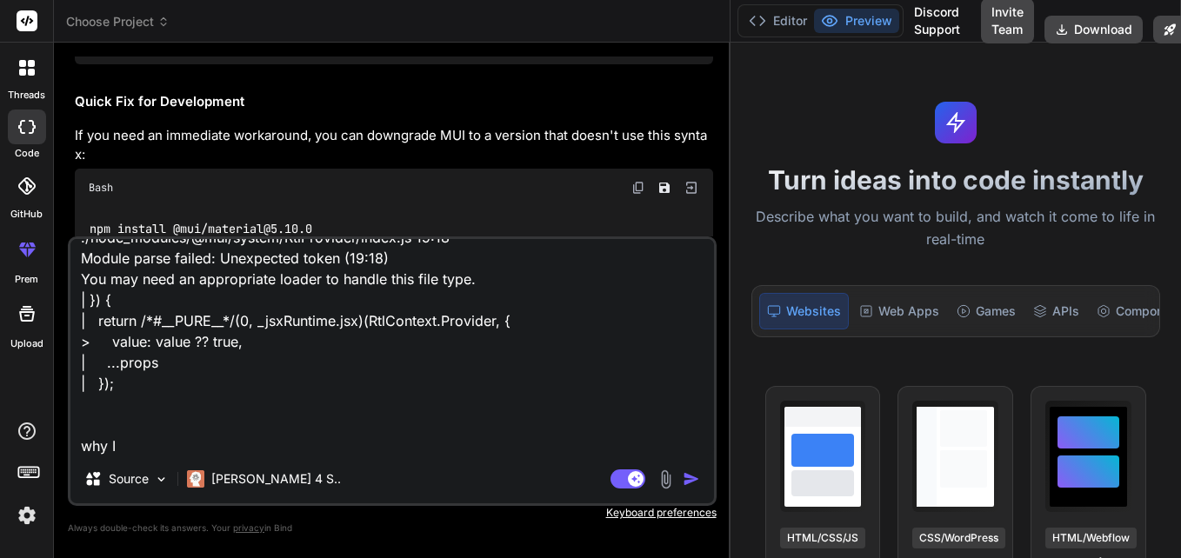
type textarea "x"
type textarea "./node_modules/@mui/system/RtlProvider/index.js 19:18 Module parse failed: Unex…"
type textarea "x"
type textarea "./node_modules/@mui/system/RtlProvider/index.js 19:18 Module parse failed: Unex…"
type textarea "x"
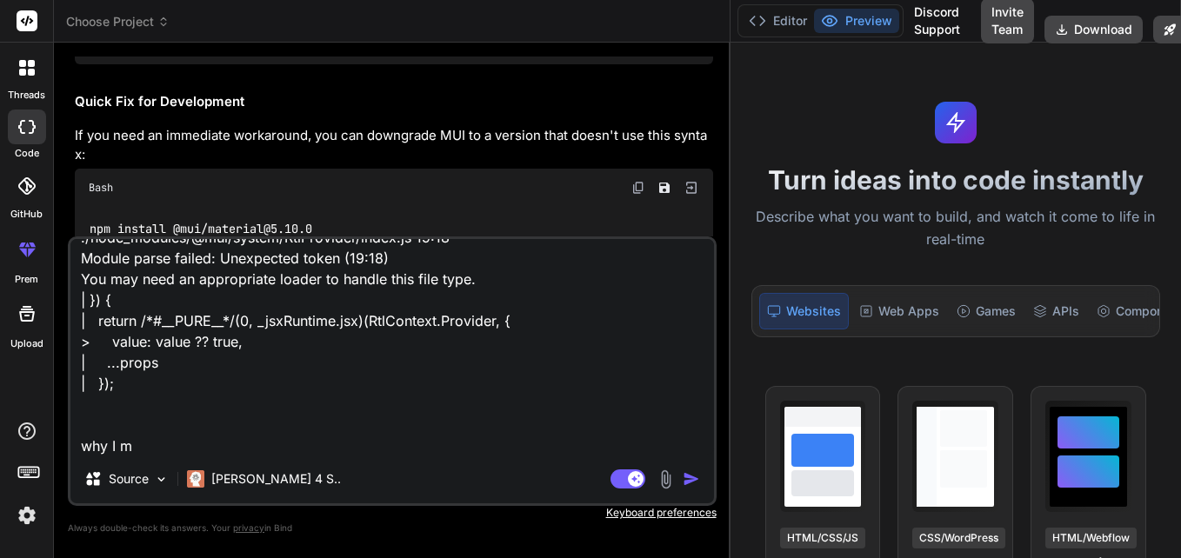
type textarea "./node_modules/@mui/system/RtlProvider/index.js 19:18 Module parse failed: Unex…"
type textarea "x"
type textarea "./node_modules/@mui/system/RtlProvider/index.js 19:18 Module parse failed: Unex…"
type textarea "x"
type textarea "./node_modules/@mui/system/RtlProvider/index.js 19:18 Module parse failed: Unex…"
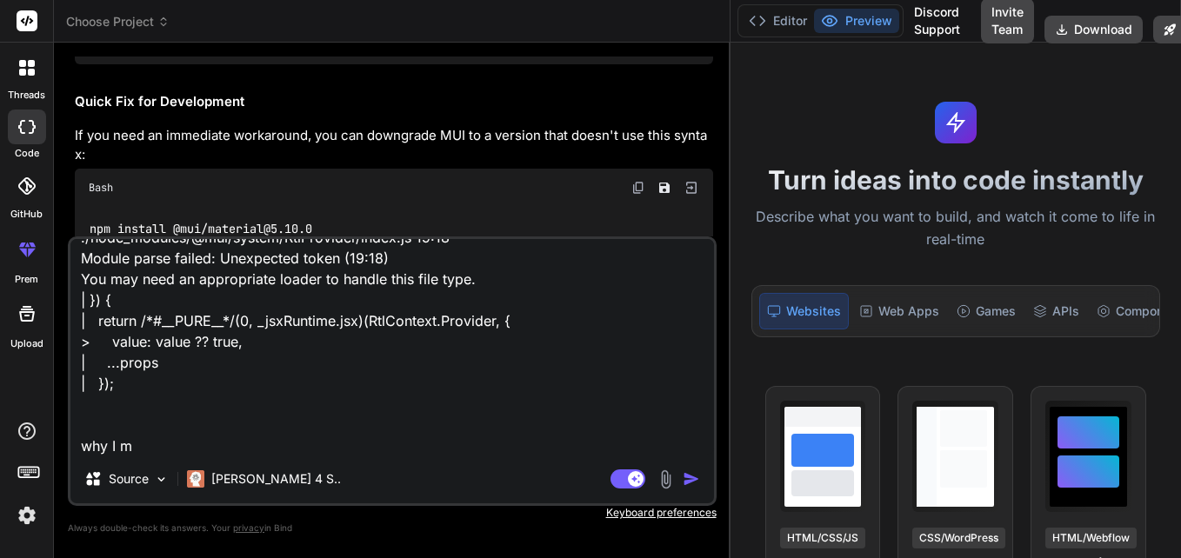
type textarea "x"
type textarea "./node_modules/@mui/system/RtlProvider/index.js 19:18 Module parse failed: Unex…"
type textarea "x"
type textarea "./node_modules/@mui/system/RtlProvider/index.js 19:18 Module parse failed: Unex…"
type textarea "x"
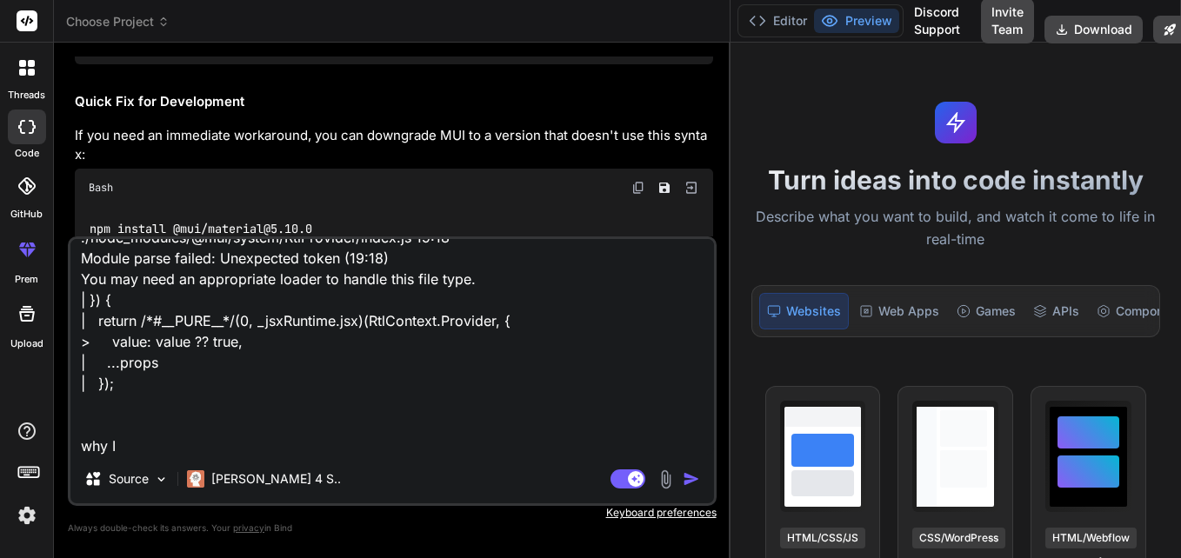
type textarea "./node_modules/@mui/system/RtlProvider/index.js 19:18 Module parse failed: Unex…"
type textarea "x"
type textarea "./node_modules/@mui/system/RtlProvider/index.js 19:18 Module parse failed: Unex…"
type textarea "x"
type textarea "./node_modules/@mui/system/RtlProvider/index.js 19:18 Module parse failed: Unex…"
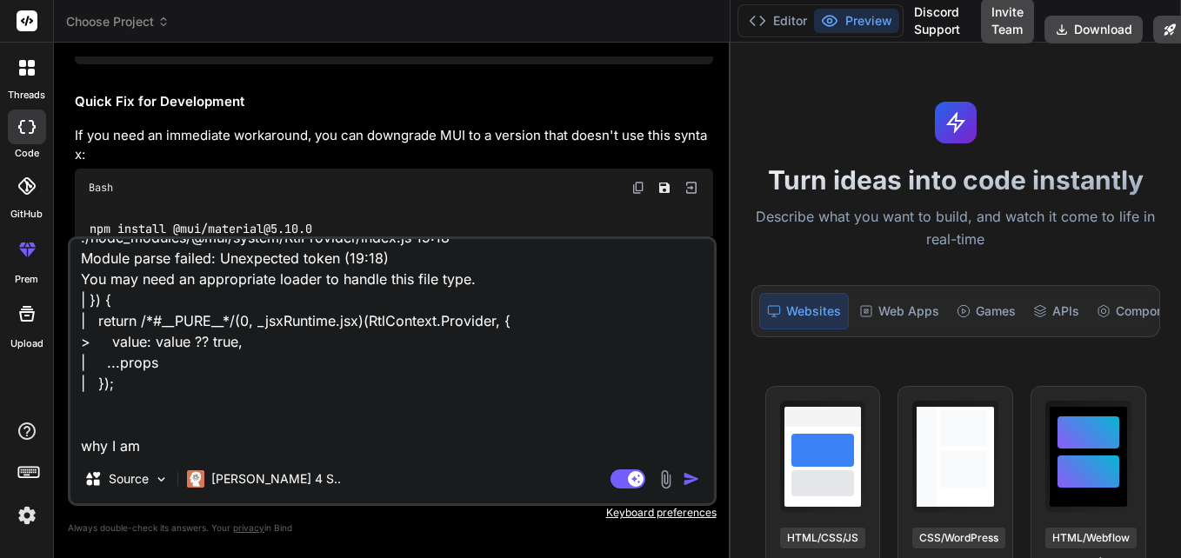
type textarea "x"
type textarea "./node_modules/@mui/system/RtlProvider/index.js 19:18 Module parse failed: Unex…"
type textarea "x"
type textarea "./node_modules/@mui/system/RtlProvider/index.js 19:18 Module parse failed: Unex…"
type textarea "x"
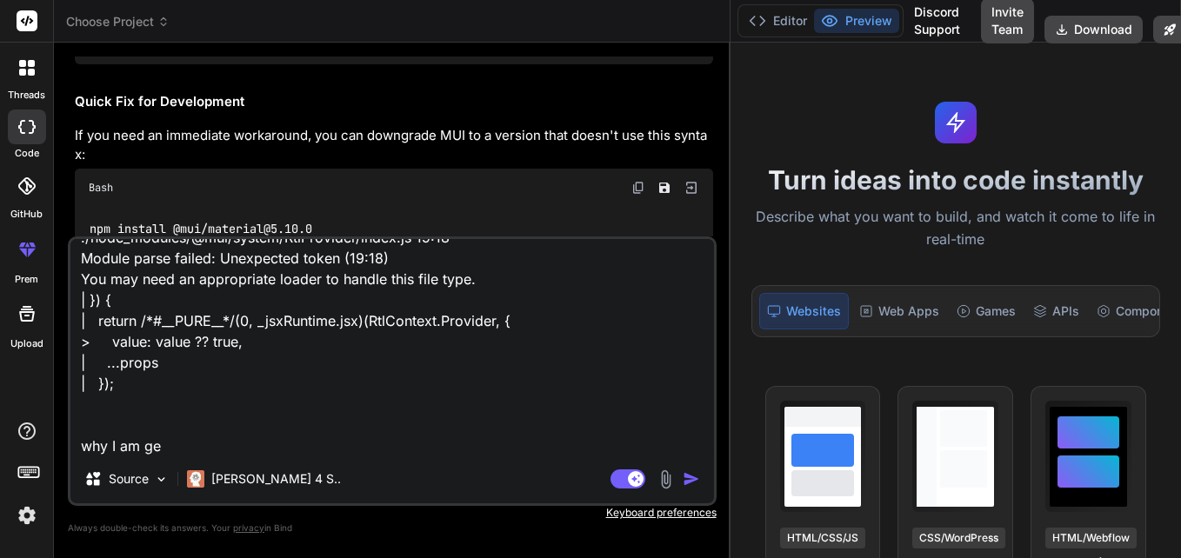
type textarea "./node_modules/@mui/system/RtlProvider/index.js 19:18 Module parse failed: Unex…"
type textarea "x"
type textarea "./node_modules/@mui/system/RtlProvider/index.js 19:18 Module parse failed: Unex…"
type textarea "x"
type textarea "./node_modules/@mui/system/RtlProvider/index.js 19:18 Module parse failed: Unex…"
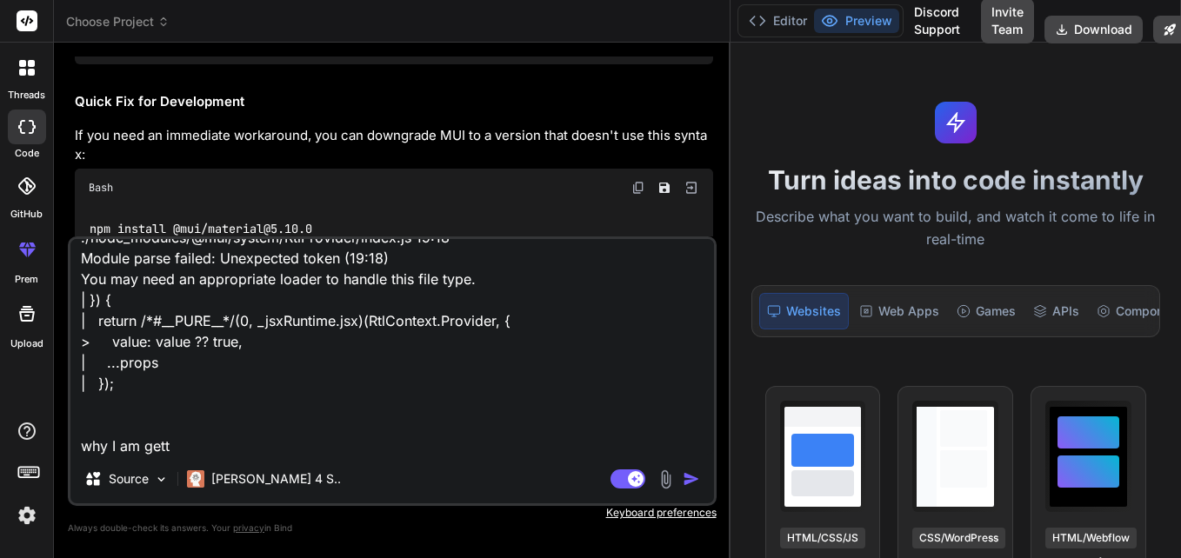
type textarea "x"
type textarea "./node_modules/@mui/system/RtlProvider/index.js 19:18 Module parse failed: Unex…"
type textarea "x"
type textarea "./node_modules/@mui/system/RtlProvider/index.js 19:18 Module parse failed: Unex…"
type textarea "x"
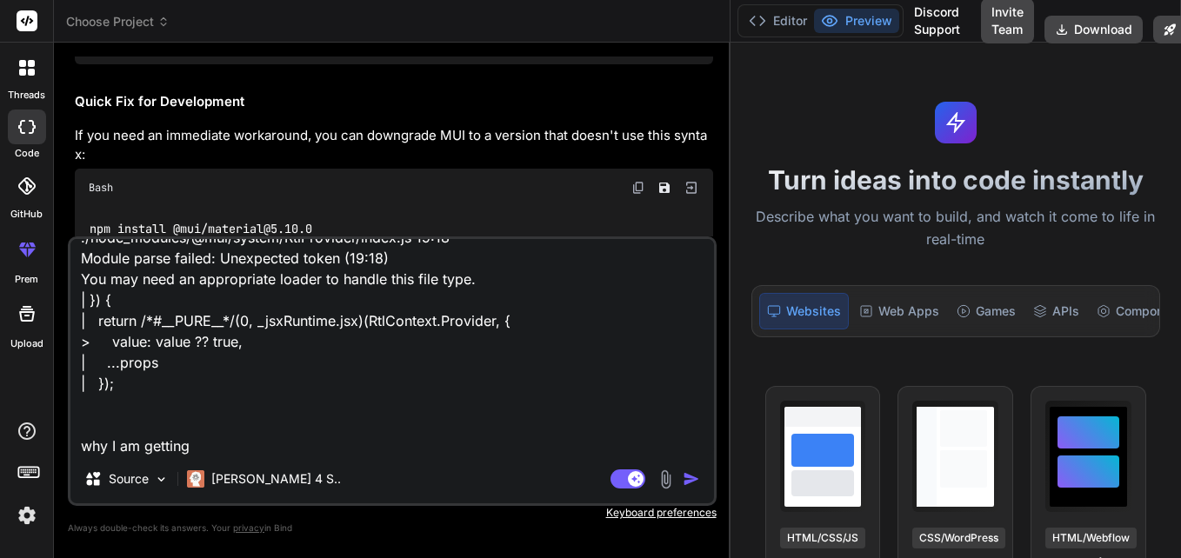
type textarea "./node_modules/@mui/system/RtlProvider/index.js 19:18 Module parse failed: Unex…"
type textarea "x"
type textarea "./node_modules/@mui/system/RtlProvider/index.js 19:18 Module parse failed: Unex…"
type textarea "x"
type textarea "./node_modules/@mui/system/RtlProvider/index.js 19:18 Module parse failed: Unex…"
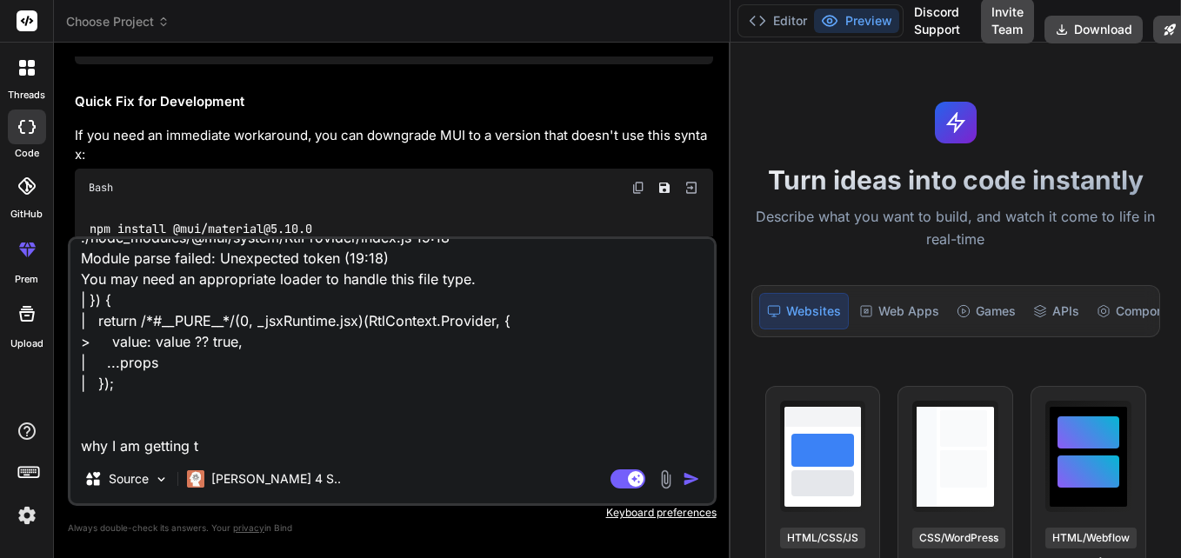
type textarea "x"
type textarea "./node_modules/@mui/system/RtlProvider/index.js 19:18 Module parse failed: Unex…"
type textarea "x"
type textarea "./node_modules/@mui/system/RtlProvider/index.js 19:18 Module parse failed: Unex…"
type textarea "x"
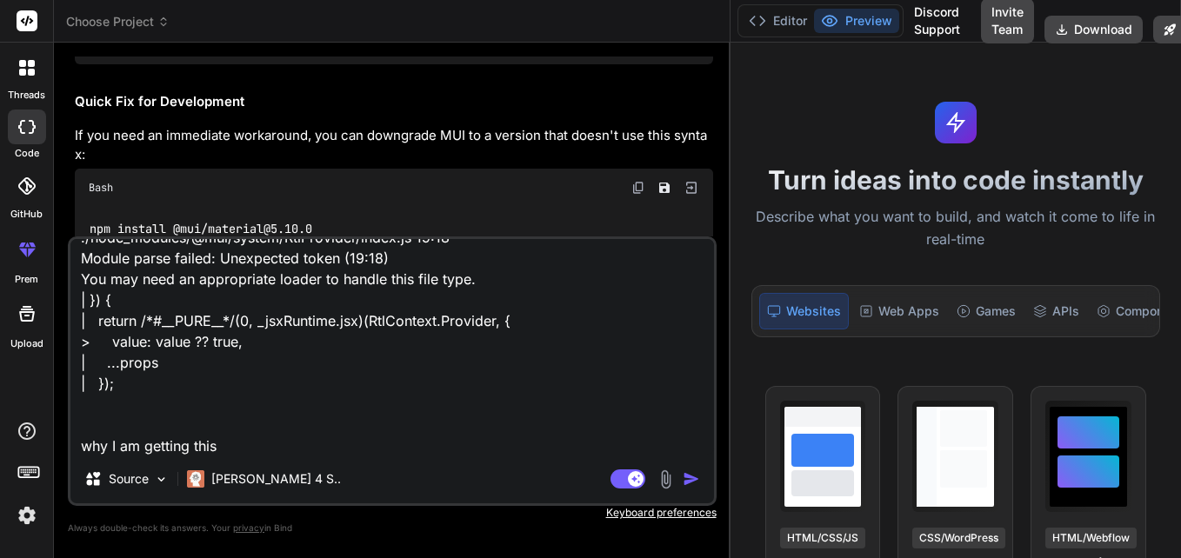
type textarea "./node_modules/@mui/system/RtlProvider/index.js 19:18 Module parse failed: Unex…"
type textarea "x"
type textarea "./node_modules/@mui/system/RtlProvider/index.js 19:18 Module parse failed: Unex…"
type textarea "x"
type textarea "./node_modules/@mui/system/RtlProvider/index.js 19:18 Module parse failed: Unex…"
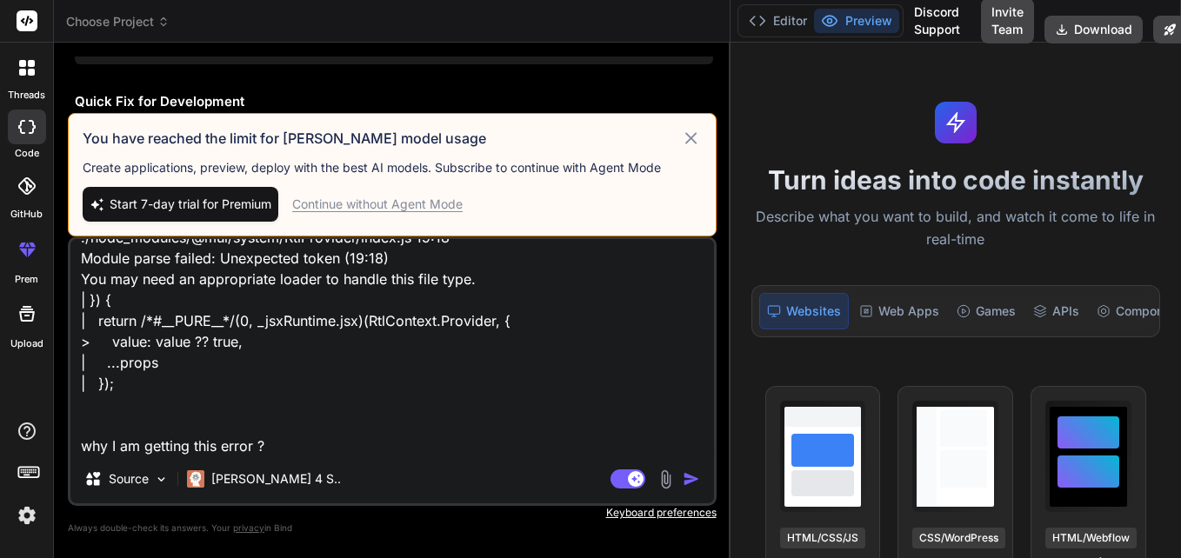
click at [273, 451] on textarea "./node_modules/@mui/system/RtlProvider/index.js 19:18 Module parse failed: Unex…" at bounding box center [391, 347] width 643 height 216
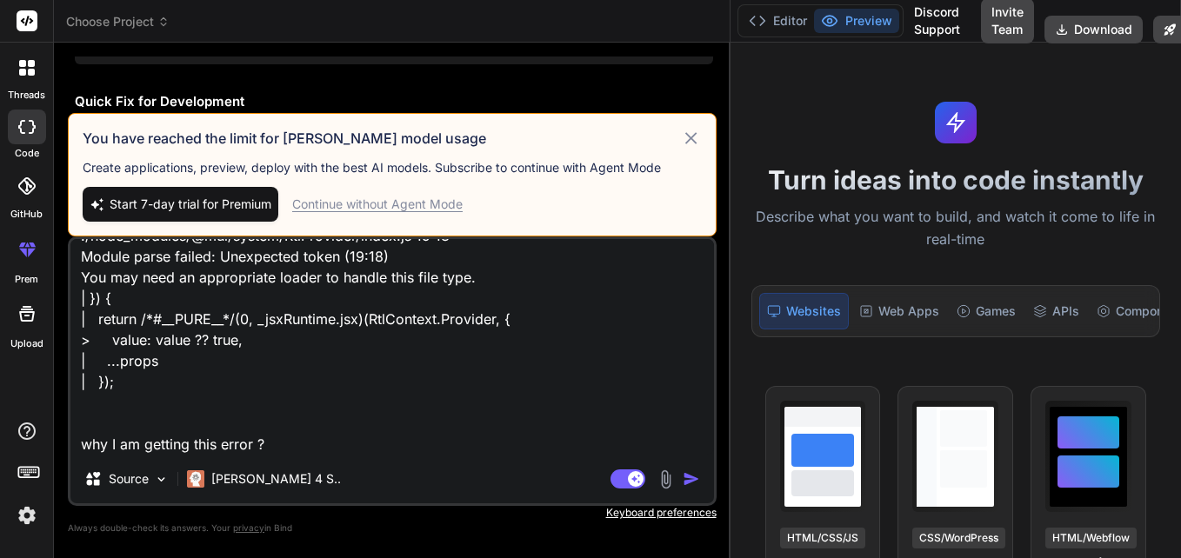
click at [273, 451] on textarea "./node_modules/@mui/system/RtlProvider/index.js 19:18 Module parse failed: Unex…" at bounding box center [391, 347] width 643 height 216
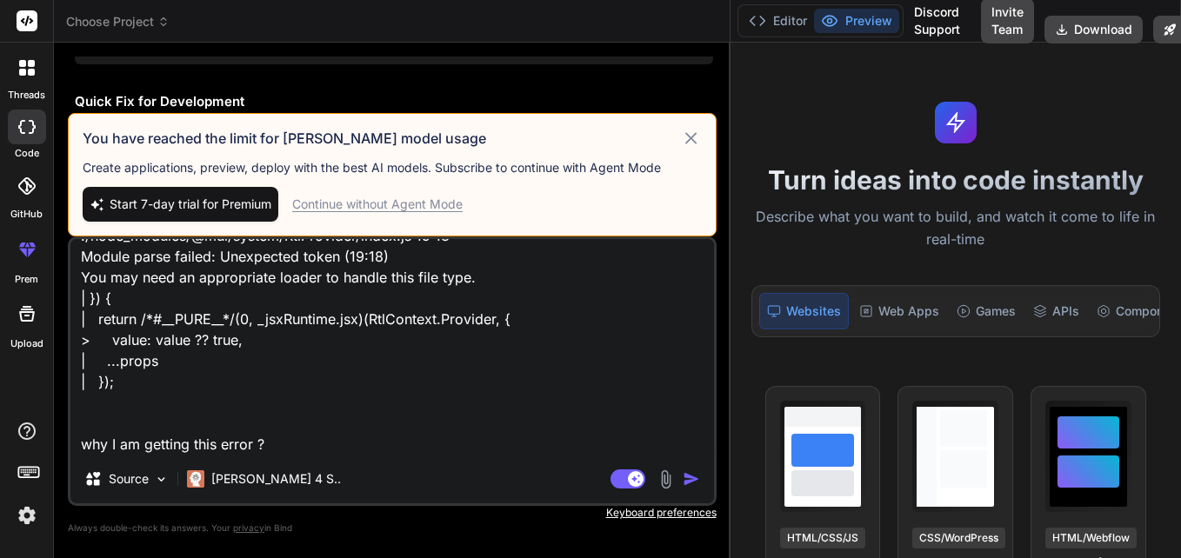
click at [273, 451] on textarea "./node_modules/@mui/system/RtlProvider/index.js 19:18 Module parse failed: Unex…" at bounding box center [391, 347] width 643 height 216
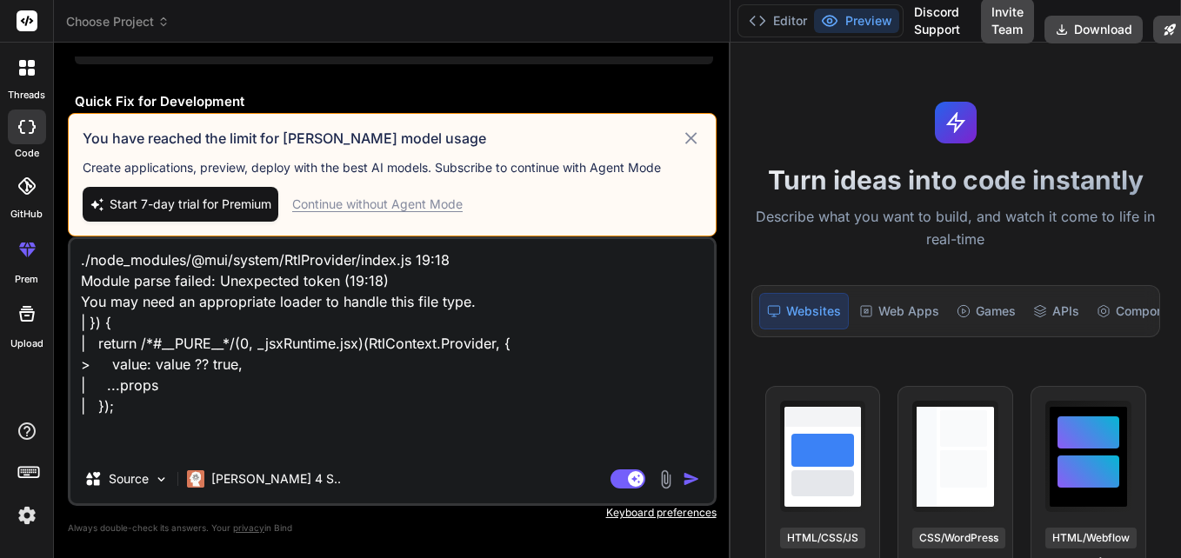
drag, startPoint x: 277, startPoint y: 446, endPoint x: 47, endPoint y: 168, distance: 361.3
click at [47, 168] on div "threads code GitHub prem Upload Choose Project Created with Pixso. Bind AI Web …" at bounding box center [590, 279] width 1181 height 558
